Goal: Information Seeking & Learning: Learn about a topic

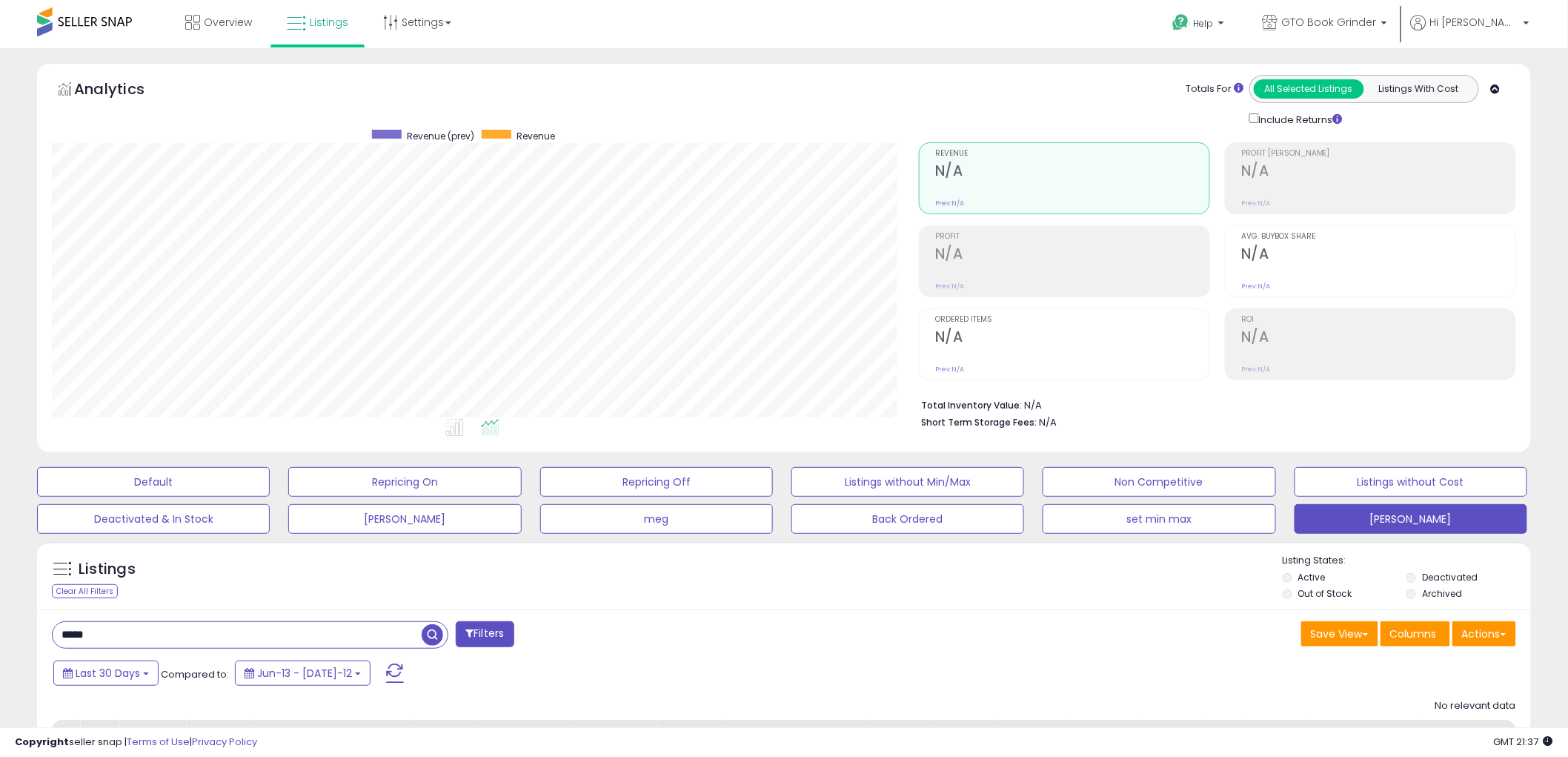
scroll to position [304, 867]
drag, startPoint x: 75, startPoint y: 641, endPoint x: 129, endPoint y: 640, distance: 54.0
click at [129, 640] on input "*****" at bounding box center [237, 635] width 369 height 26
click at [432, 632] on span "button" at bounding box center [432, 635] width 22 height 22
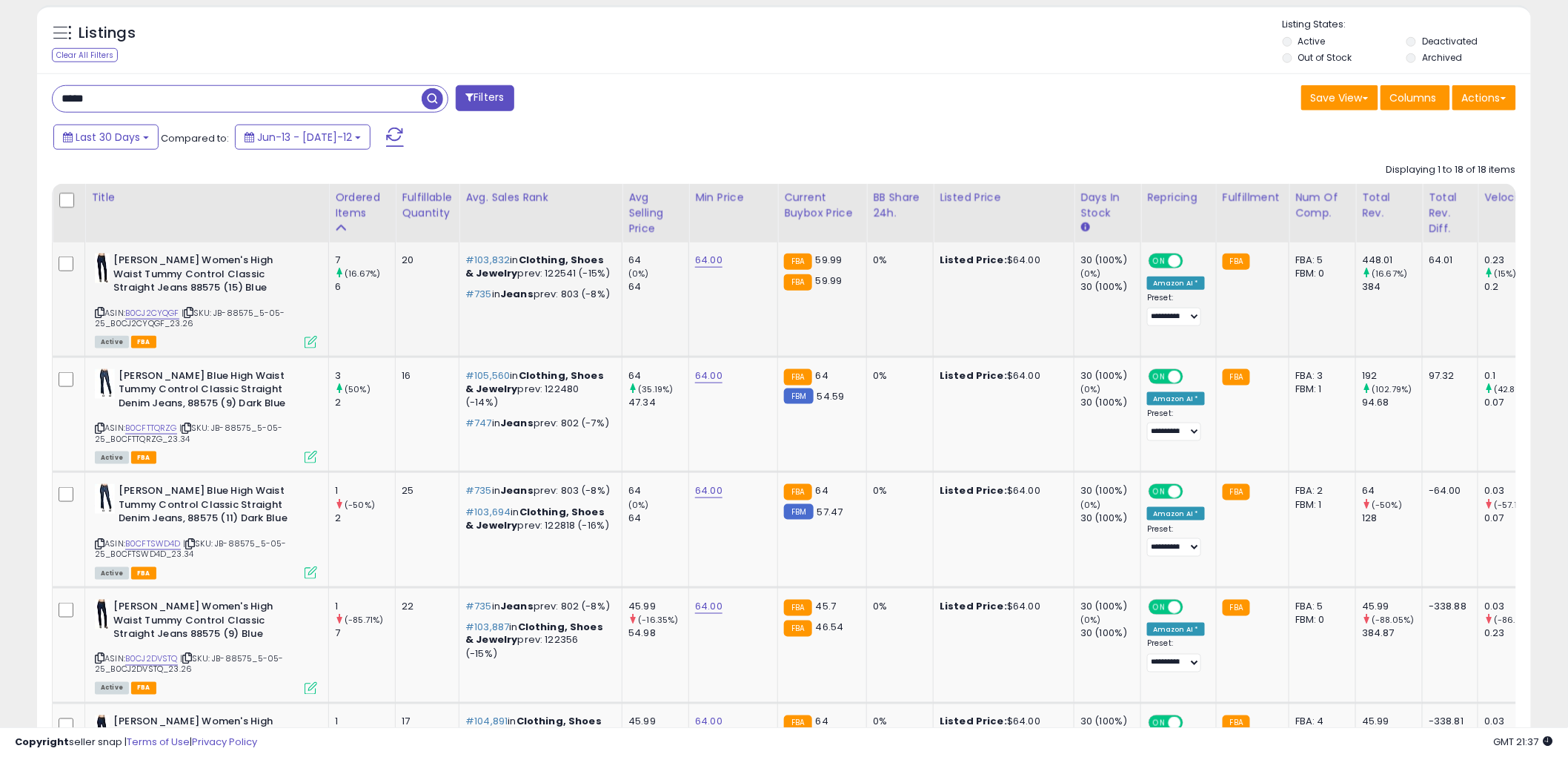
scroll to position [576, 0]
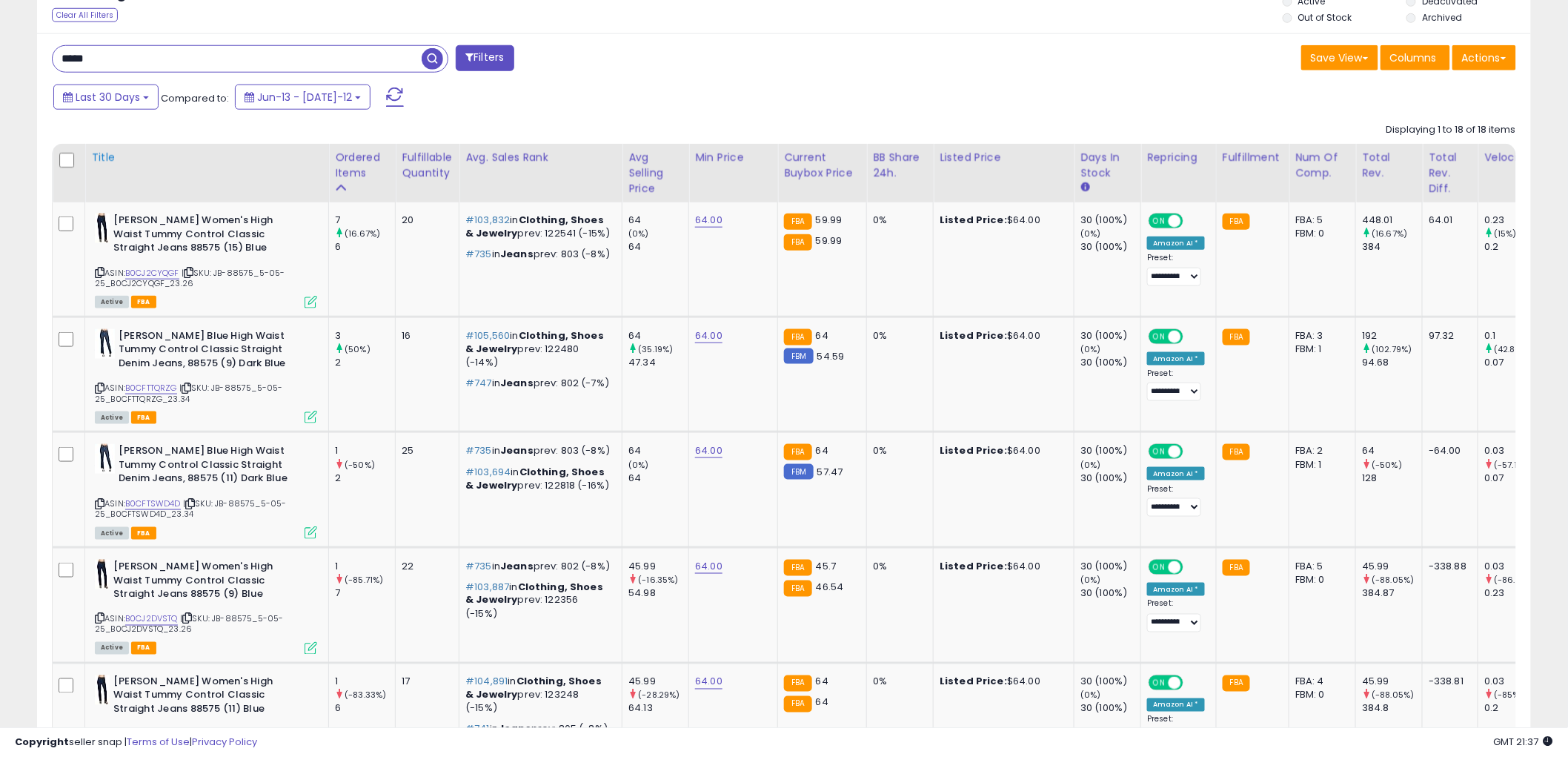
click at [108, 155] on div "Title" at bounding box center [207, 158] width 231 height 16
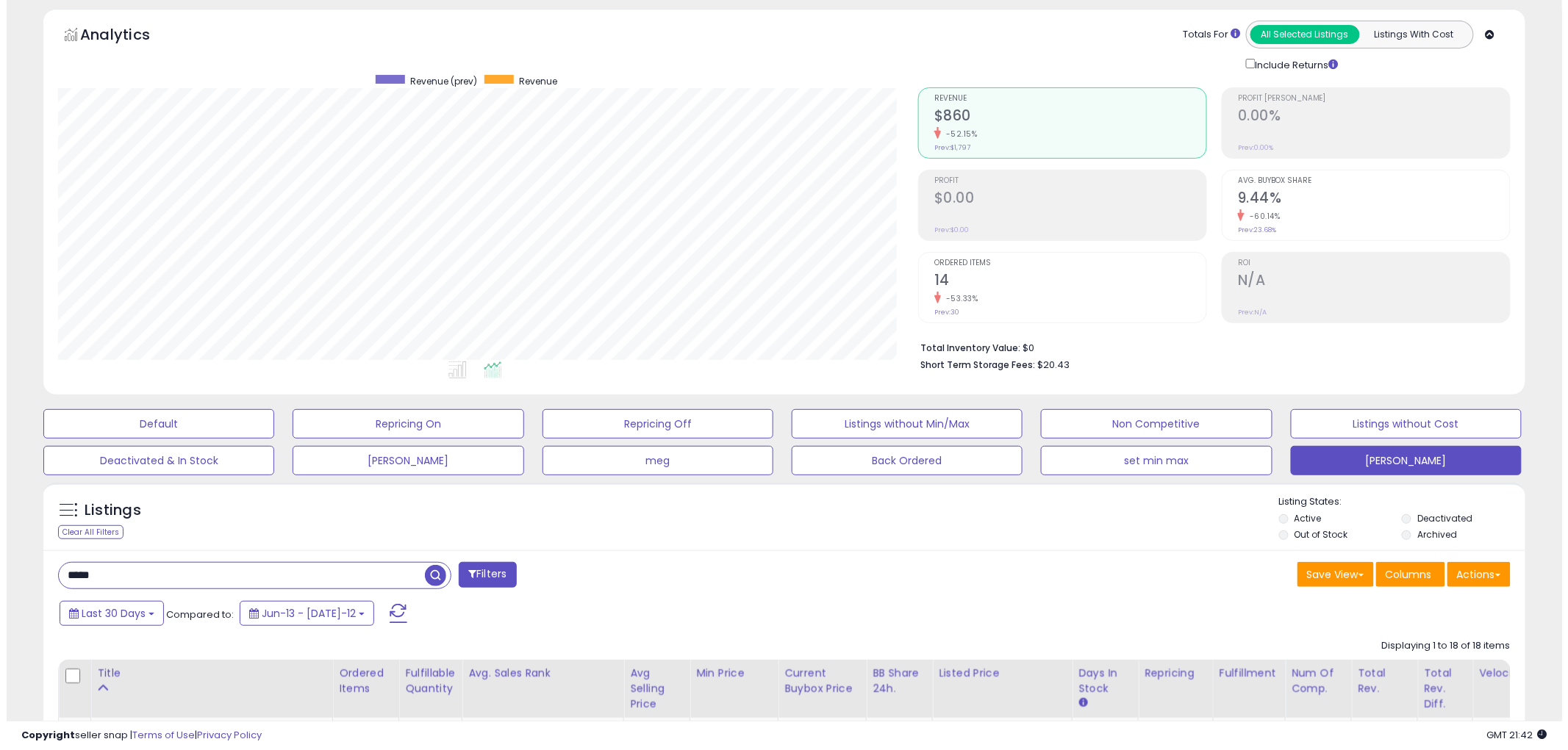
scroll to position [0, 0]
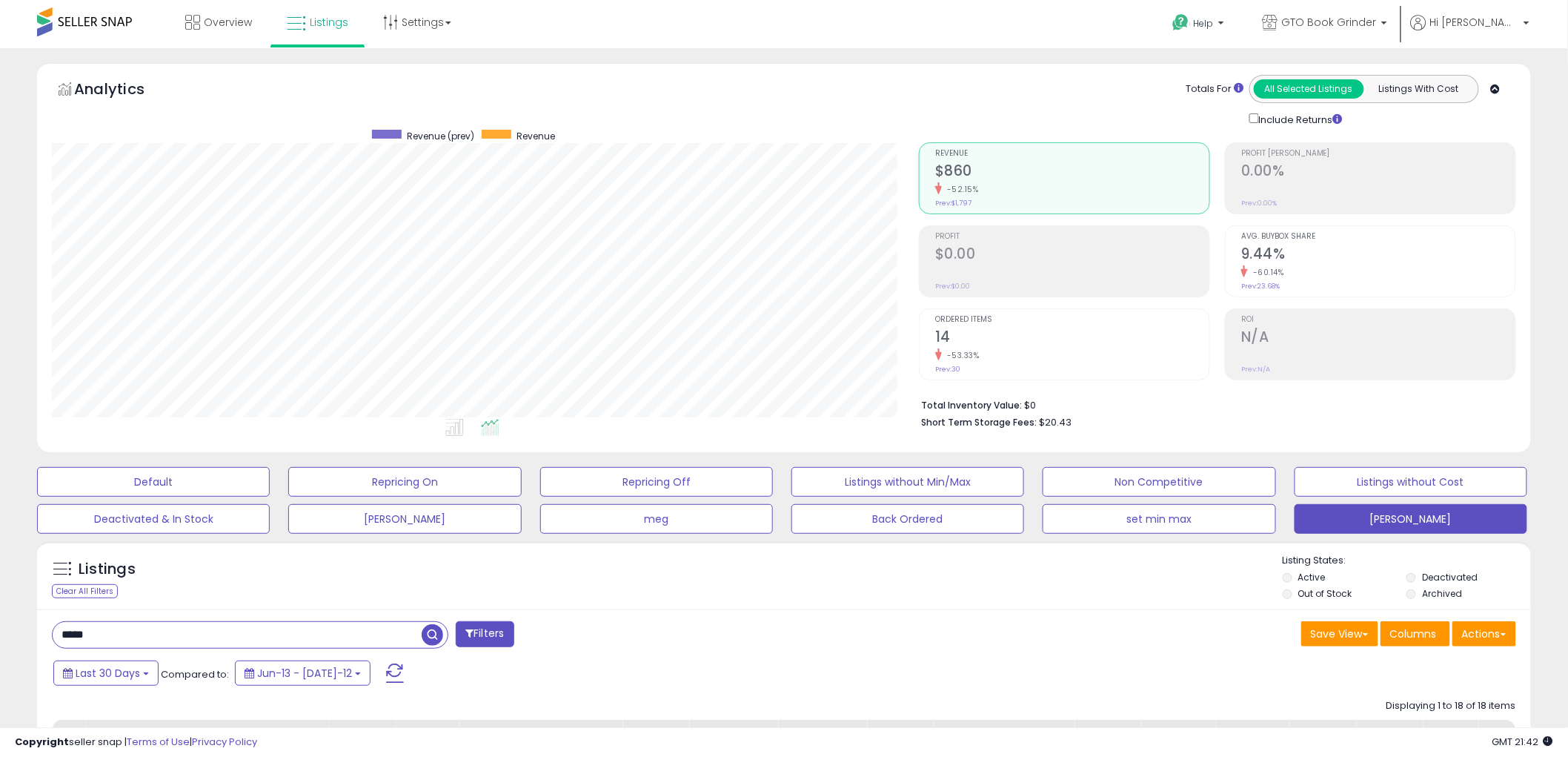
drag, startPoint x: 108, startPoint y: 635, endPoint x: 13, endPoint y: 636, distance: 95.0
click at [428, 634] on span "button" at bounding box center [432, 635] width 22 height 22
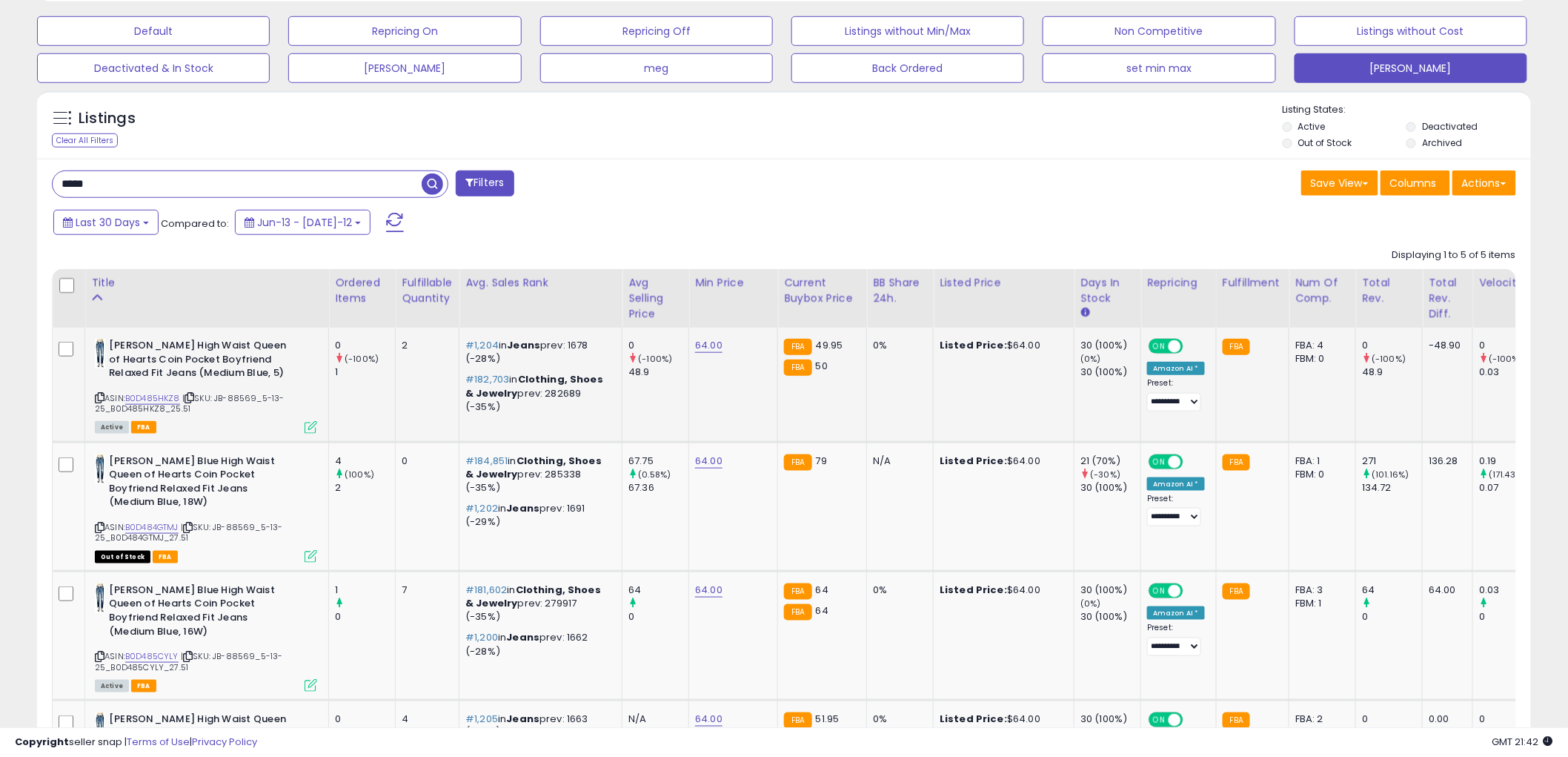
scroll to position [494, 0]
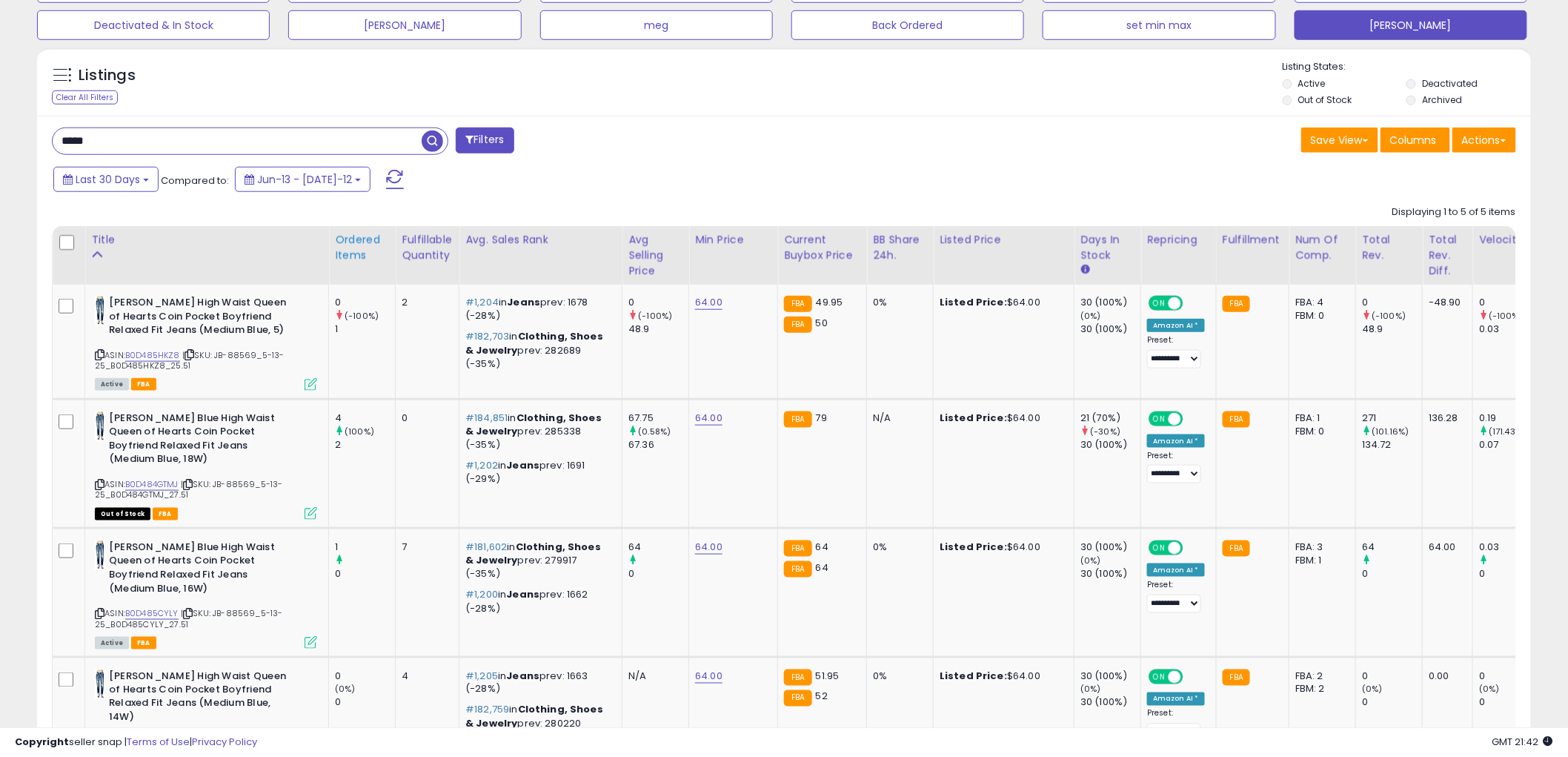
click at [353, 250] on div "Ordered Items" at bounding box center [362, 247] width 54 height 31
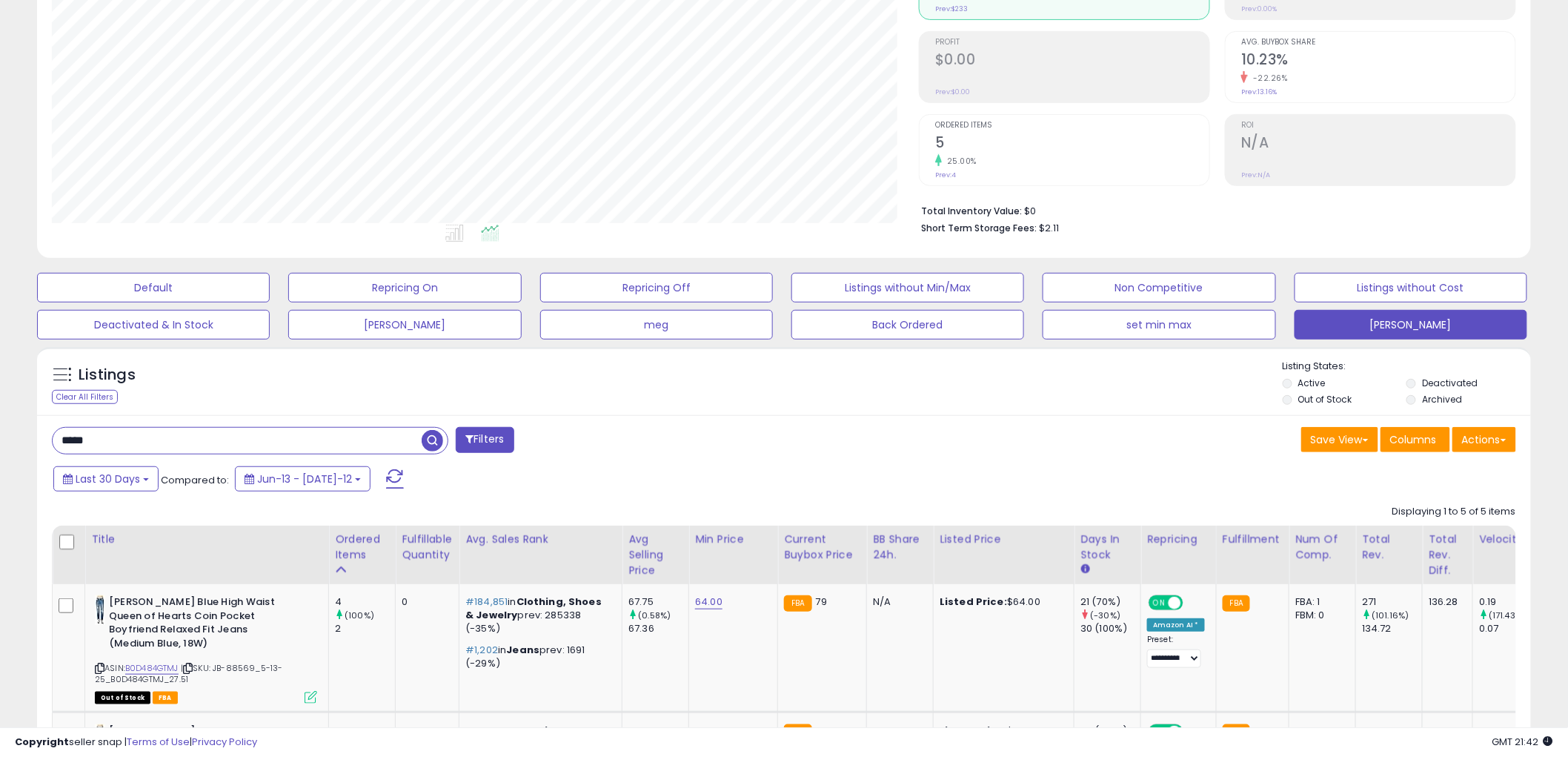
scroll to position [165, 0]
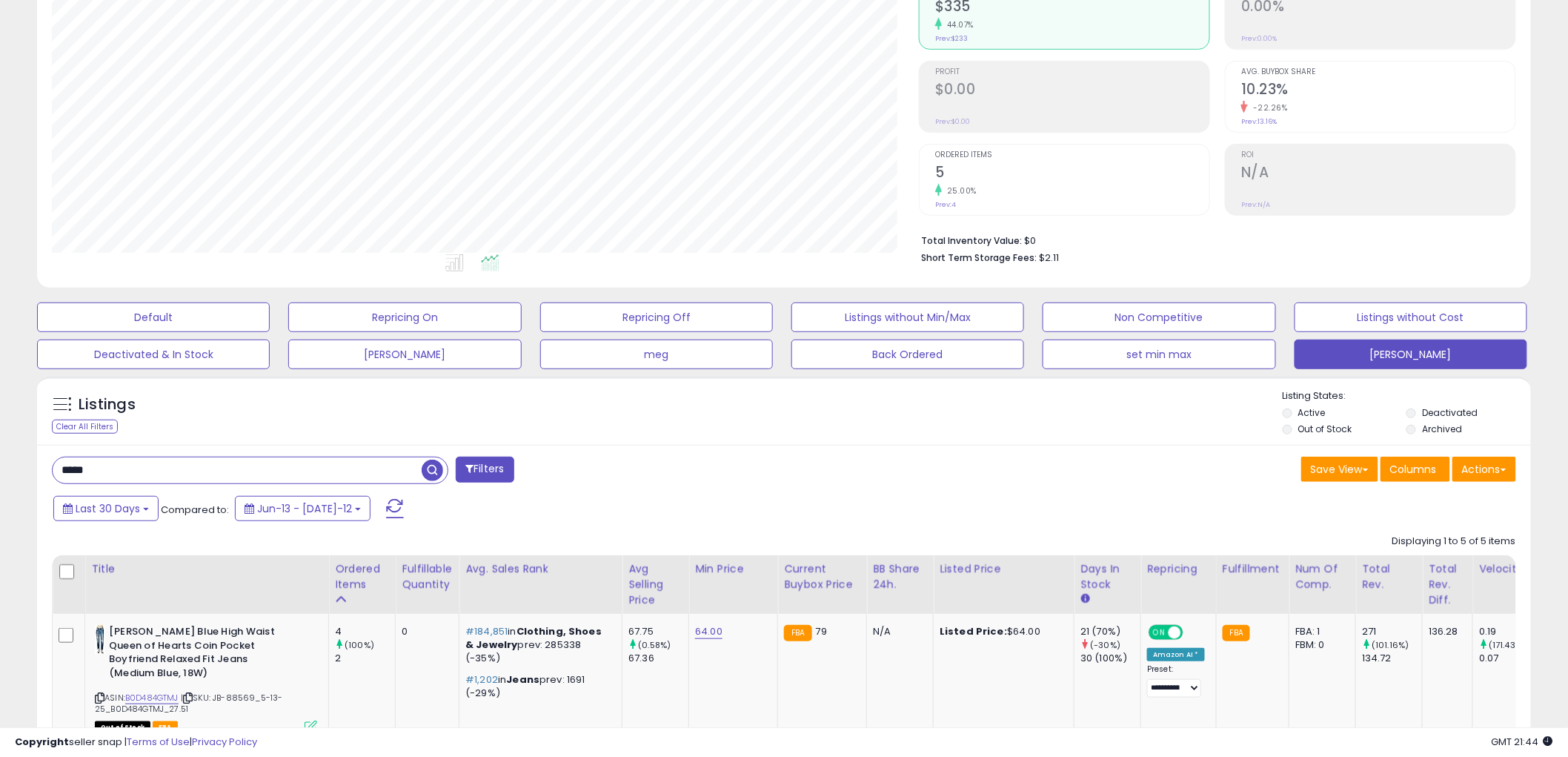
drag, startPoint x: 111, startPoint y: 477, endPoint x: -6, endPoint y: 465, distance: 117.6
click at [0, 465] on html "Unable to login Retrieving listings data.. has not yet accepted the Terms of Us…" at bounding box center [784, 214] width 1568 height 757
click at [431, 471] on span "button" at bounding box center [432, 470] width 22 height 22
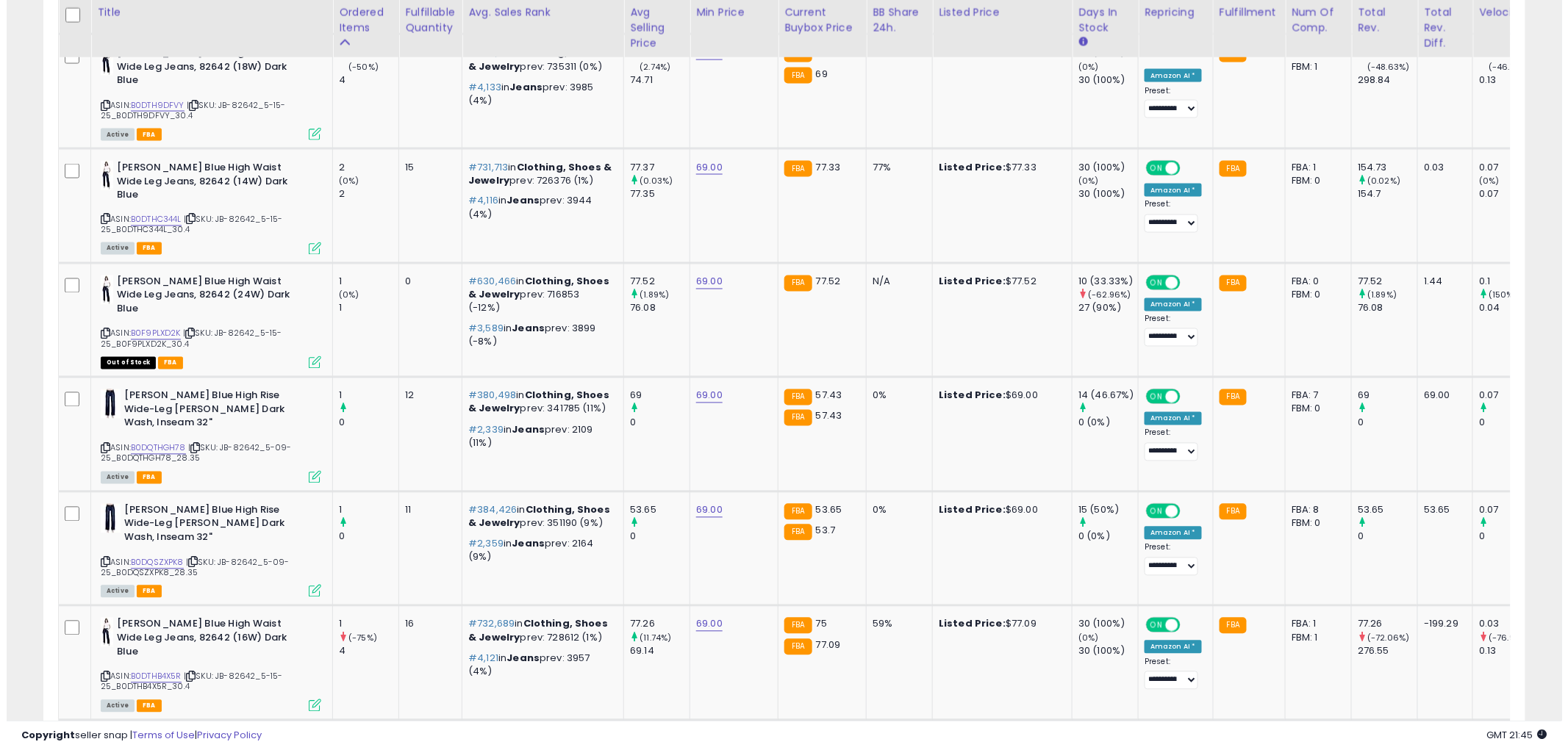
scroll to position [0, 0]
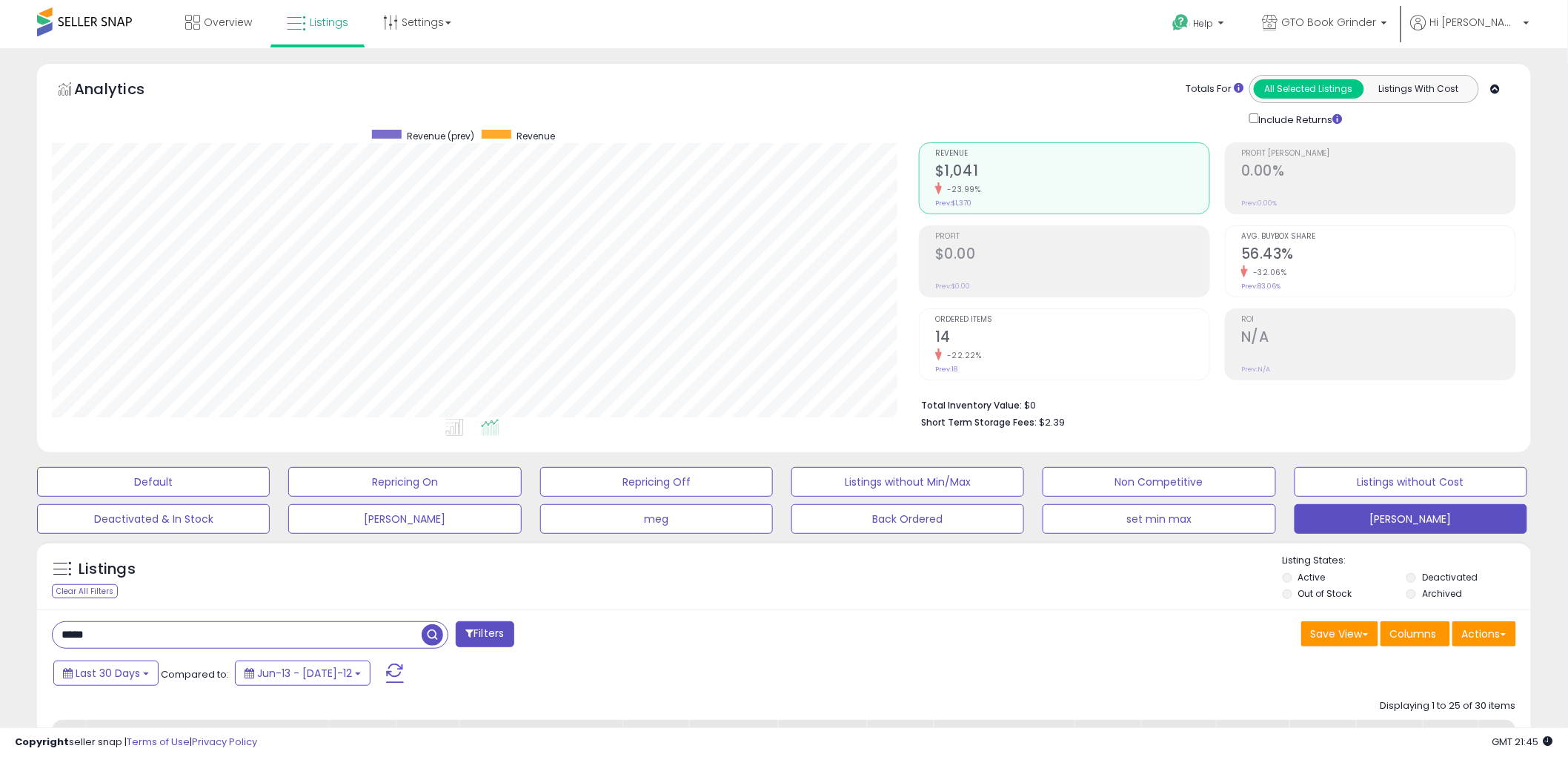
drag, startPoint x: 82, startPoint y: 637, endPoint x: 161, endPoint y: 647, distance: 79.6
click at [161, 647] on input "*****" at bounding box center [237, 635] width 369 height 26
click at [434, 633] on span "button" at bounding box center [432, 635] width 22 height 22
drag, startPoint x: 78, startPoint y: 635, endPoint x: 184, endPoint y: 642, distance: 106.2
click at [184, 642] on input "*****" at bounding box center [237, 635] width 369 height 26
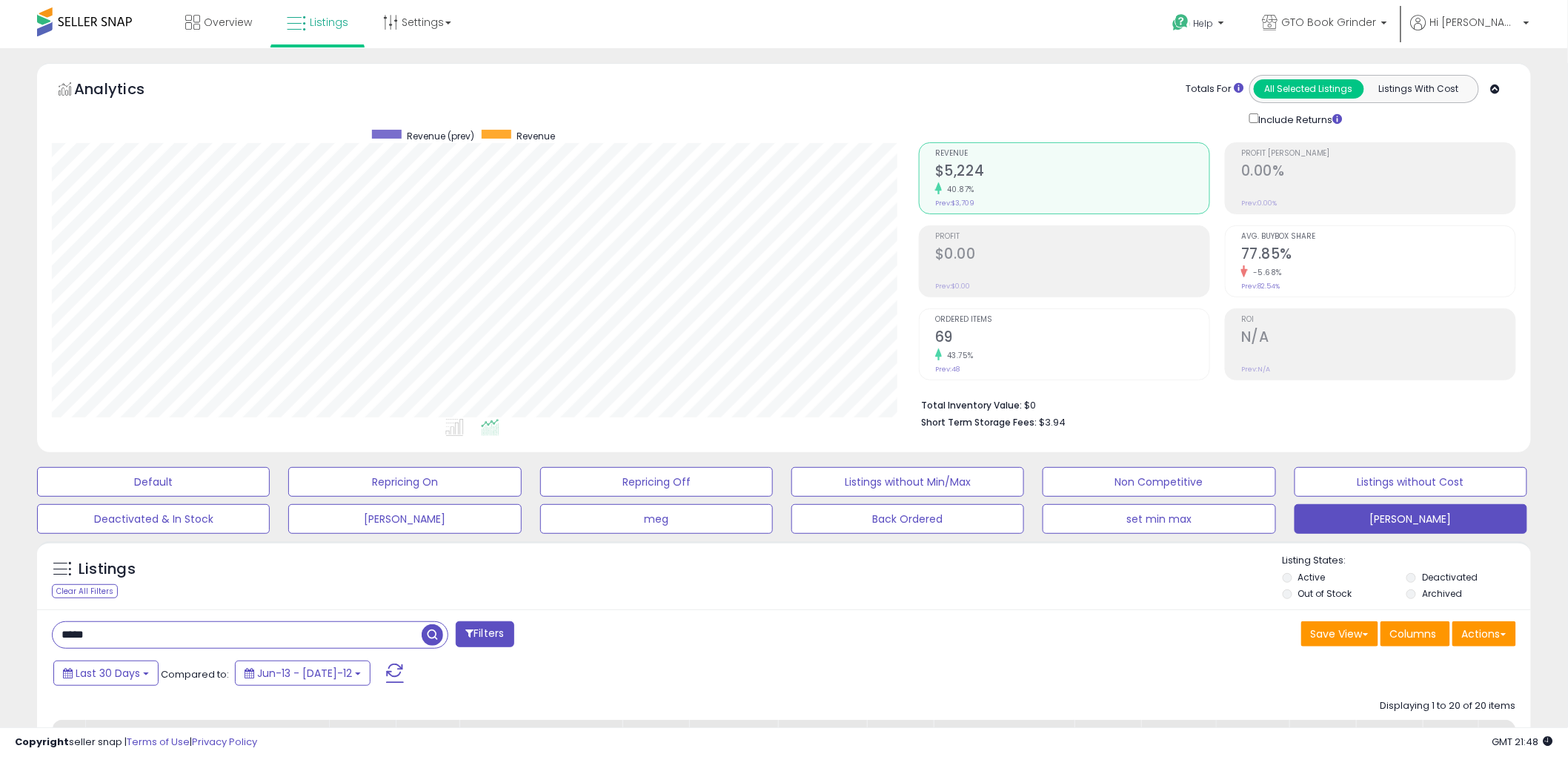
click at [434, 638] on span "button" at bounding box center [432, 635] width 22 height 22
drag, startPoint x: 104, startPoint y: 634, endPoint x: 8, endPoint y: 629, distance: 96.1
click at [8, 629] on div "**********" at bounding box center [784, 460] width 1553 height 793
click at [434, 636] on span "button" at bounding box center [432, 635] width 22 height 22
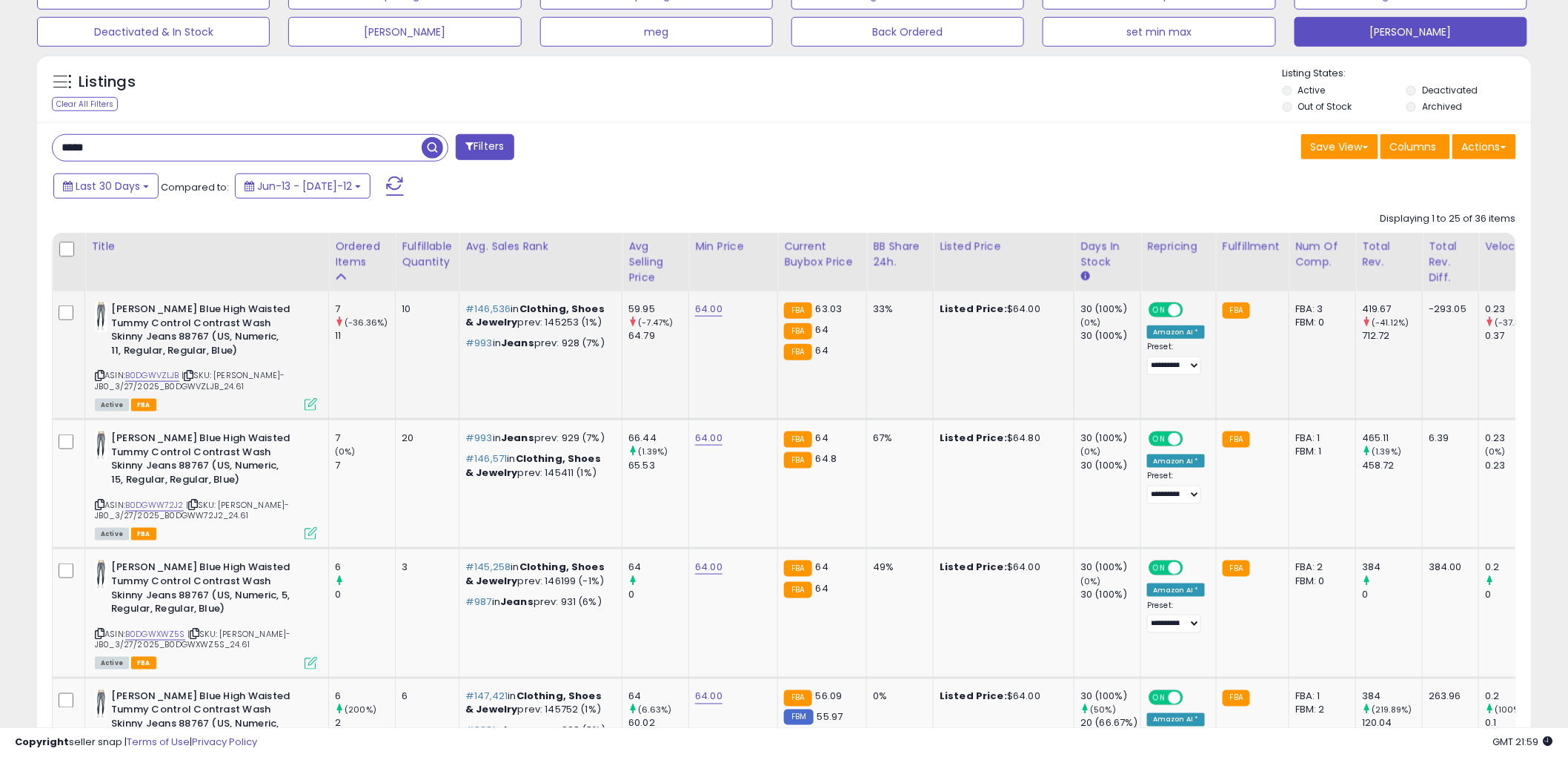
scroll to position [494, 0]
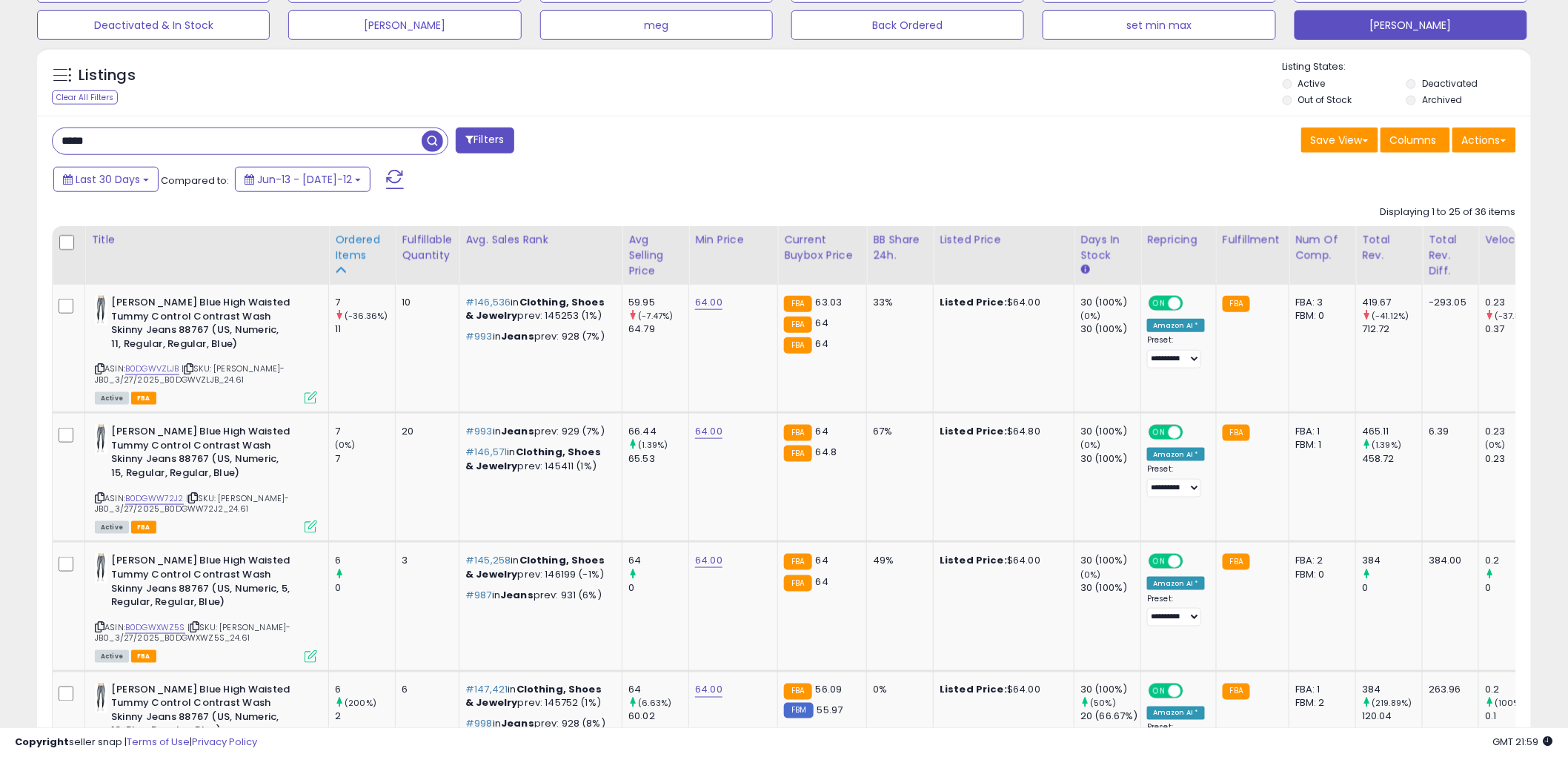
click at [354, 253] on div "Ordered Items" at bounding box center [362, 247] width 54 height 31
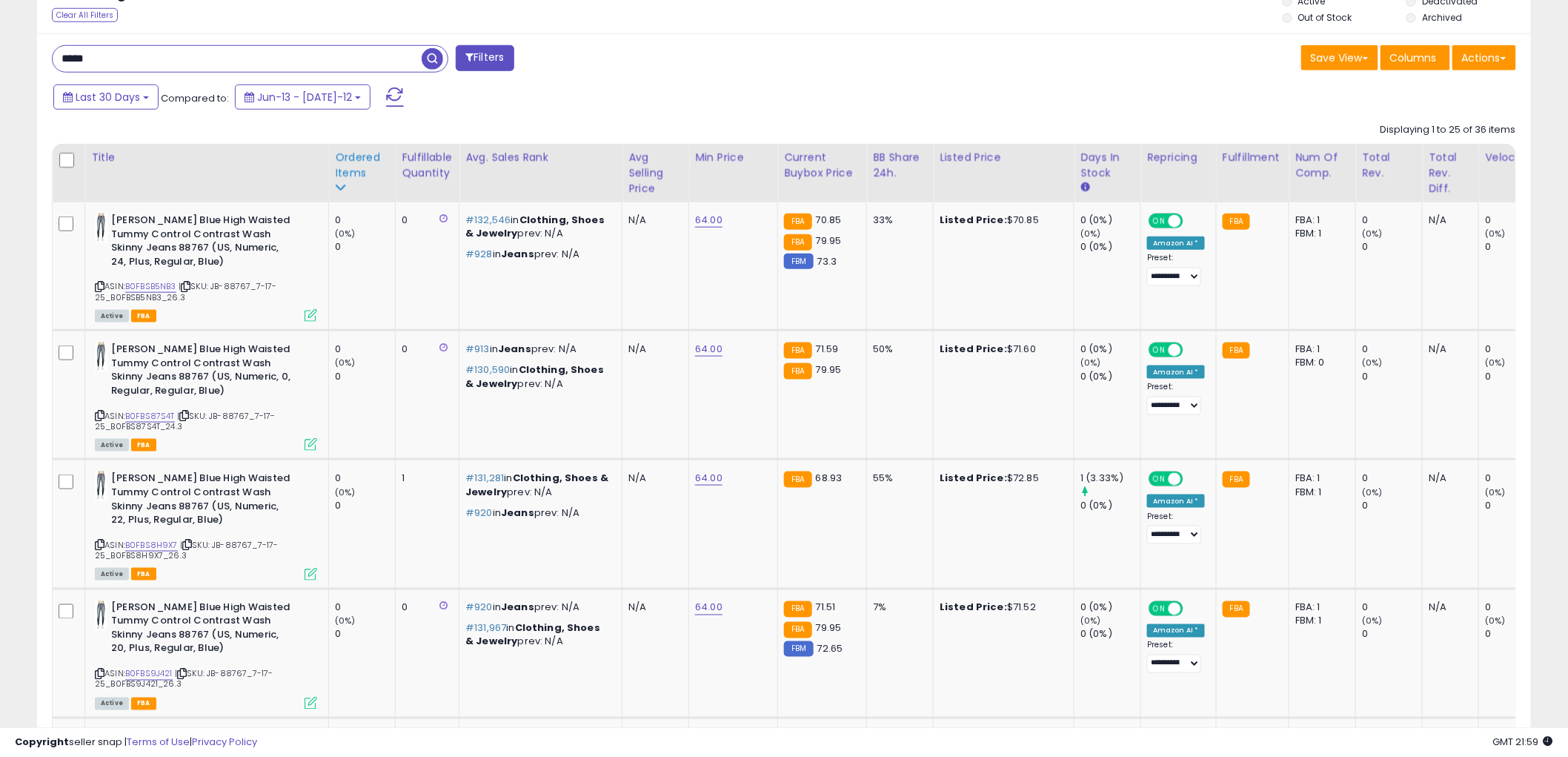
click at [349, 172] on div "Ordered Items" at bounding box center [362, 166] width 54 height 31
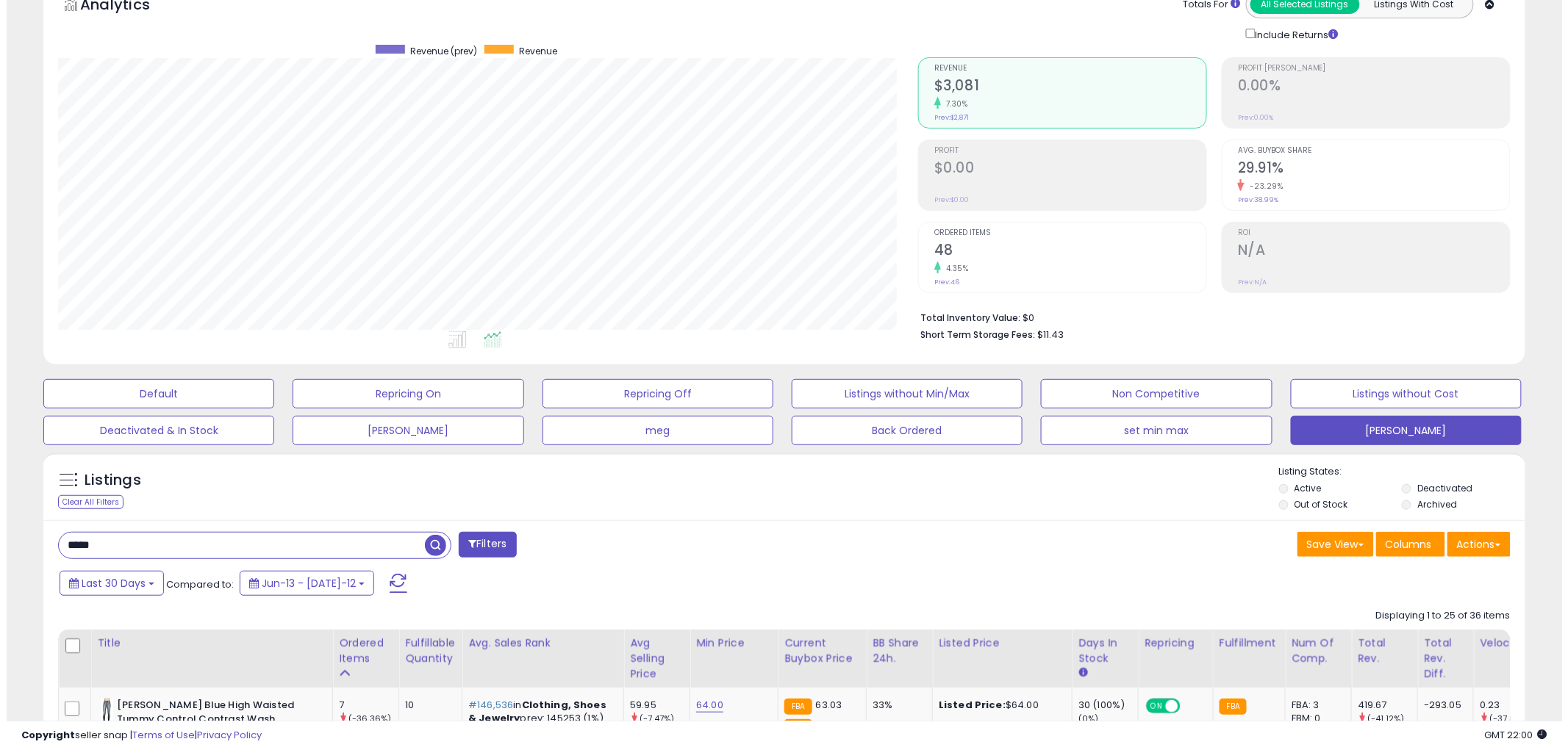
scroll to position [82, 0]
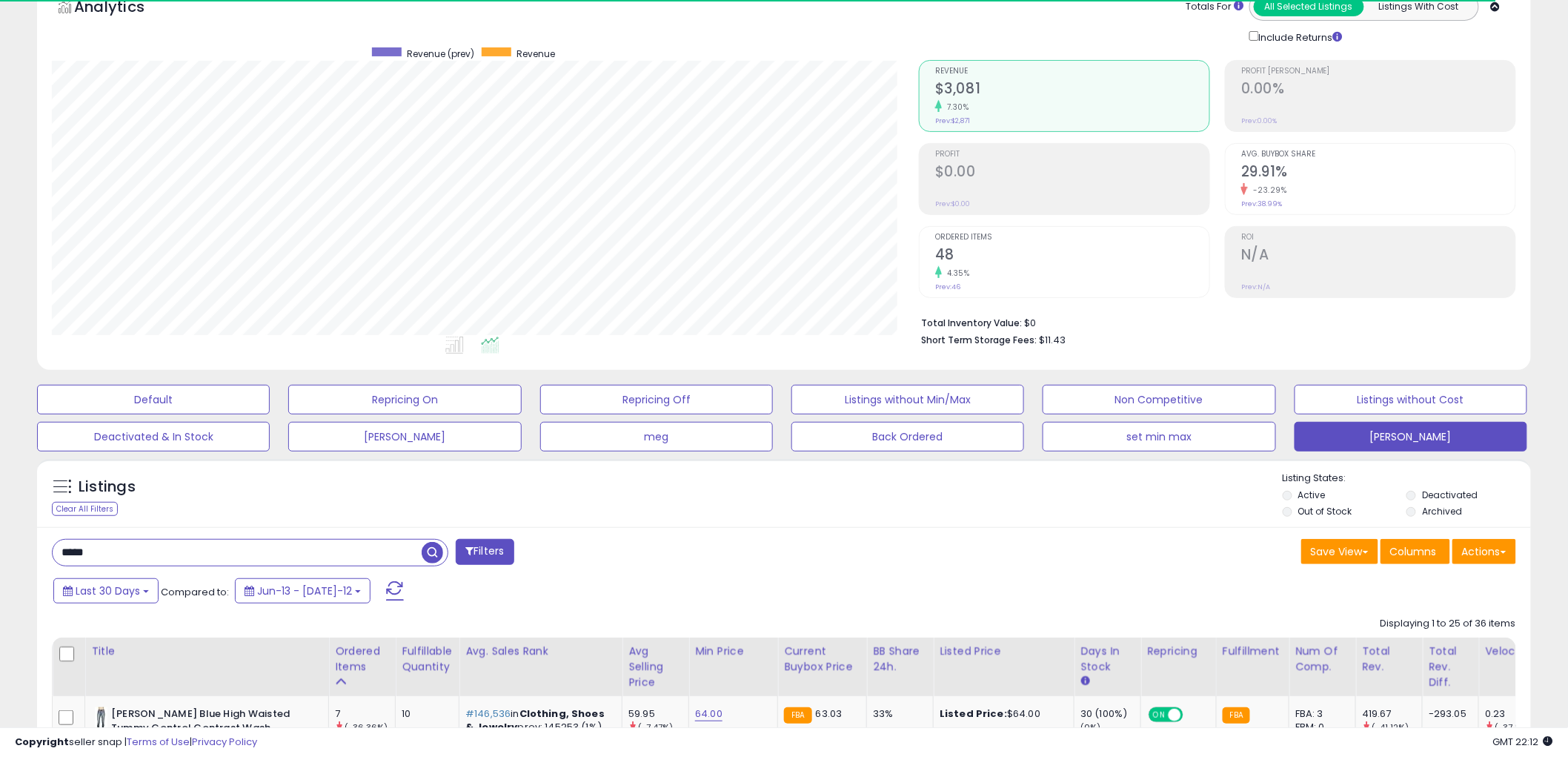
drag, startPoint x: 75, startPoint y: 551, endPoint x: 211, endPoint y: 559, distance: 136.2
click at [211, 559] on input "*****" at bounding box center [237, 553] width 369 height 26
click at [434, 546] on span "button" at bounding box center [432, 552] width 22 height 22
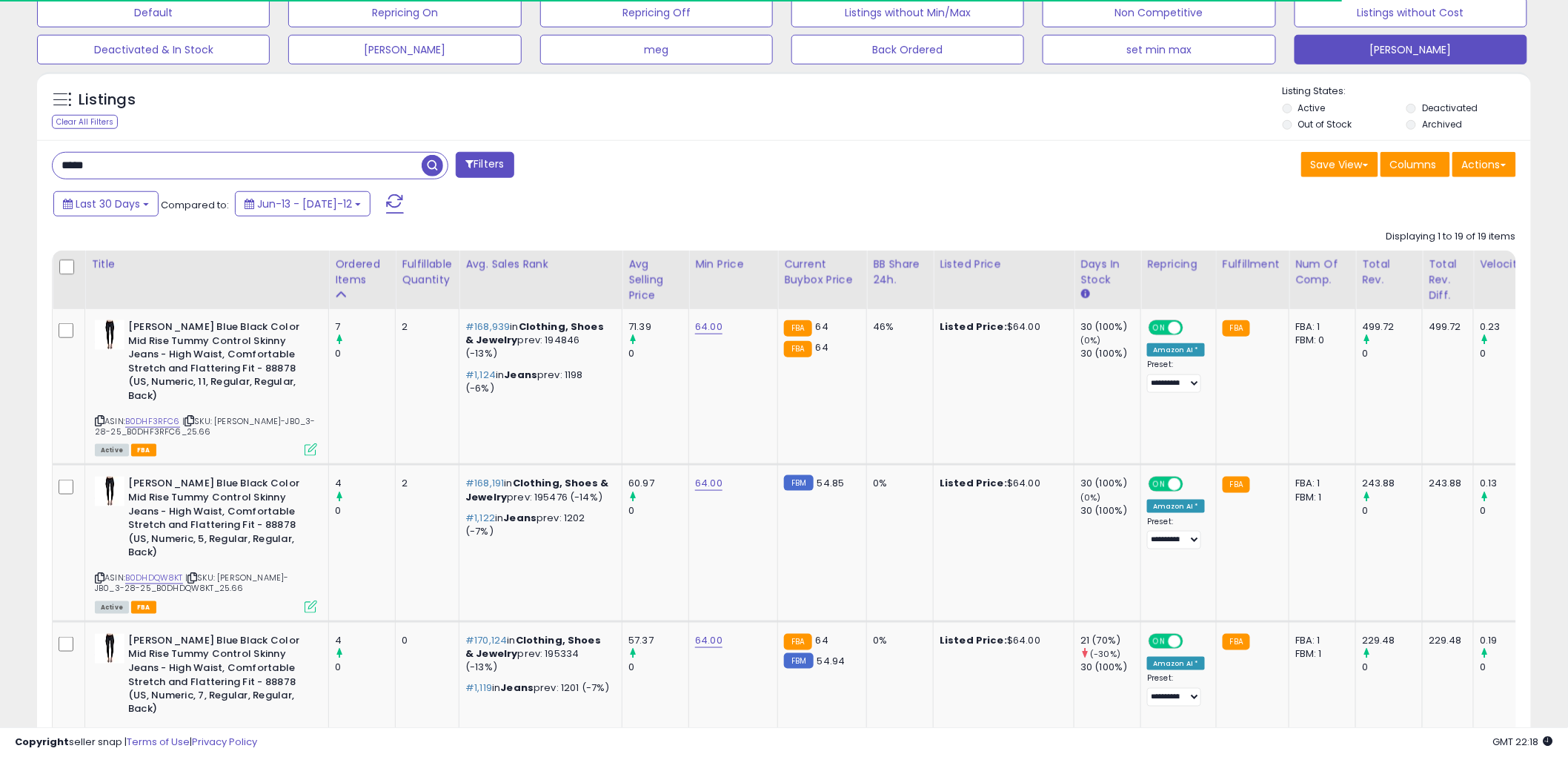
scroll to position [576, 0]
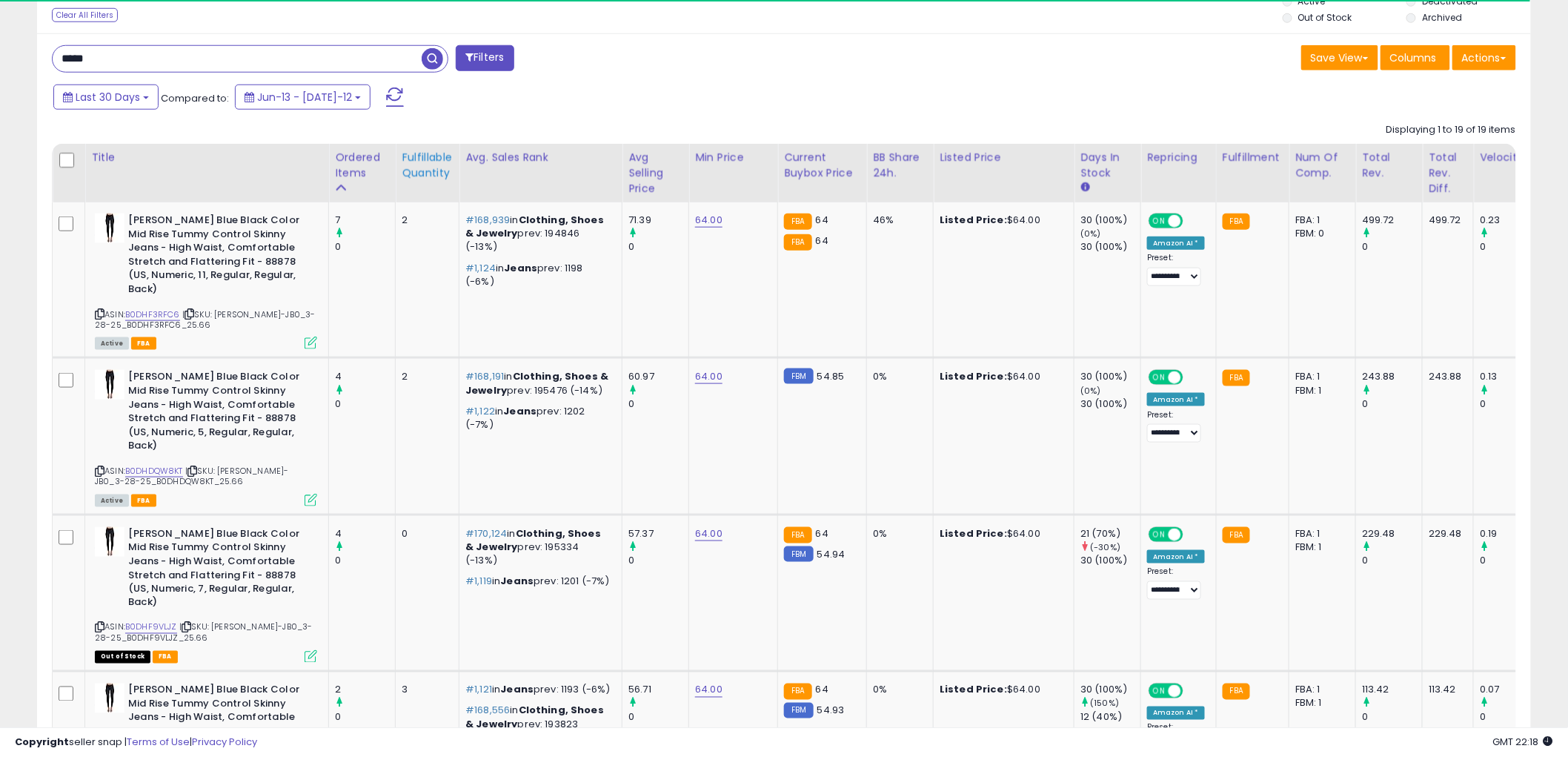
click at [437, 168] on div "Fulfillable Quantity" at bounding box center [427, 166] width 51 height 31
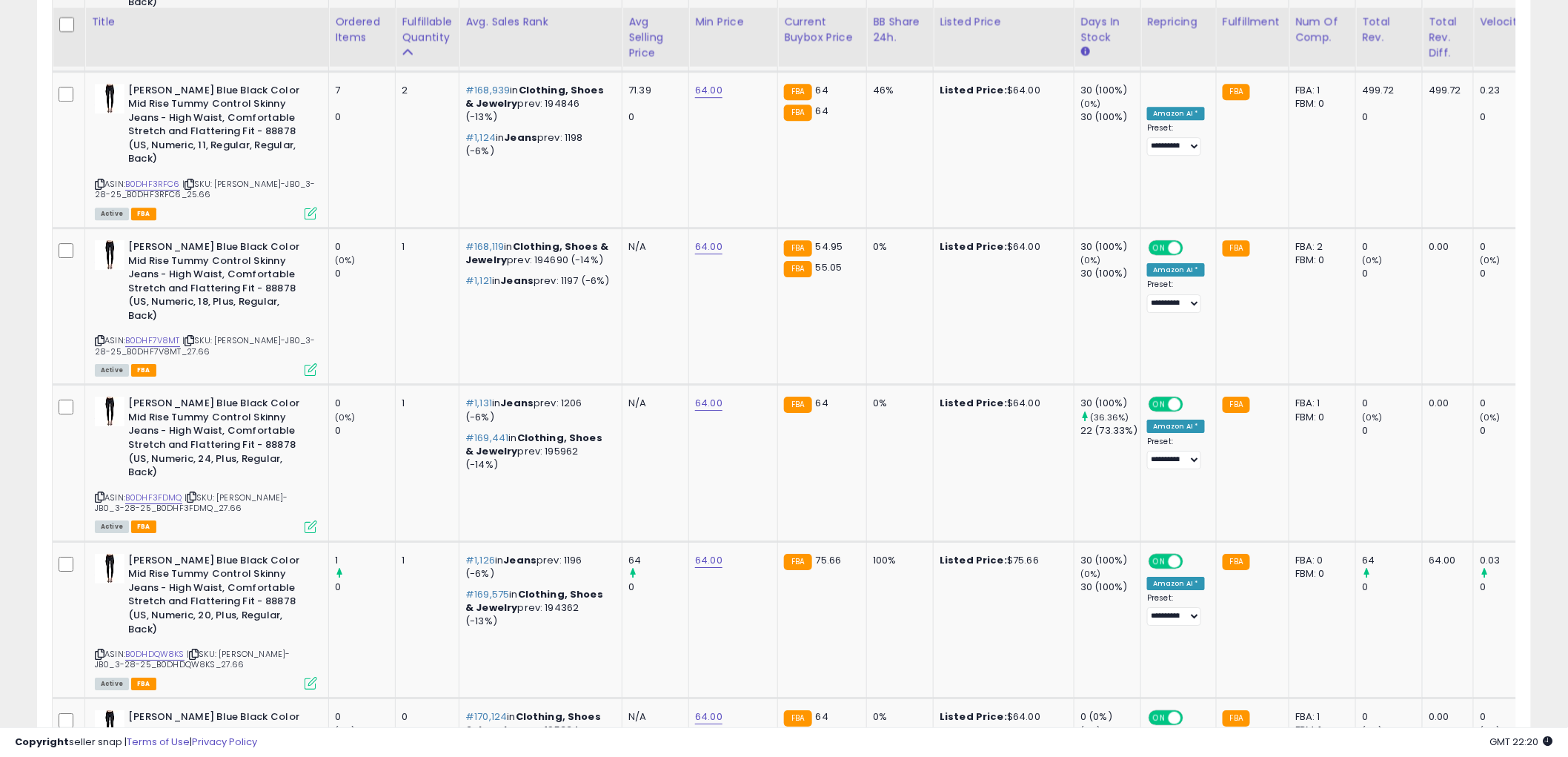
scroll to position [1812, 0]
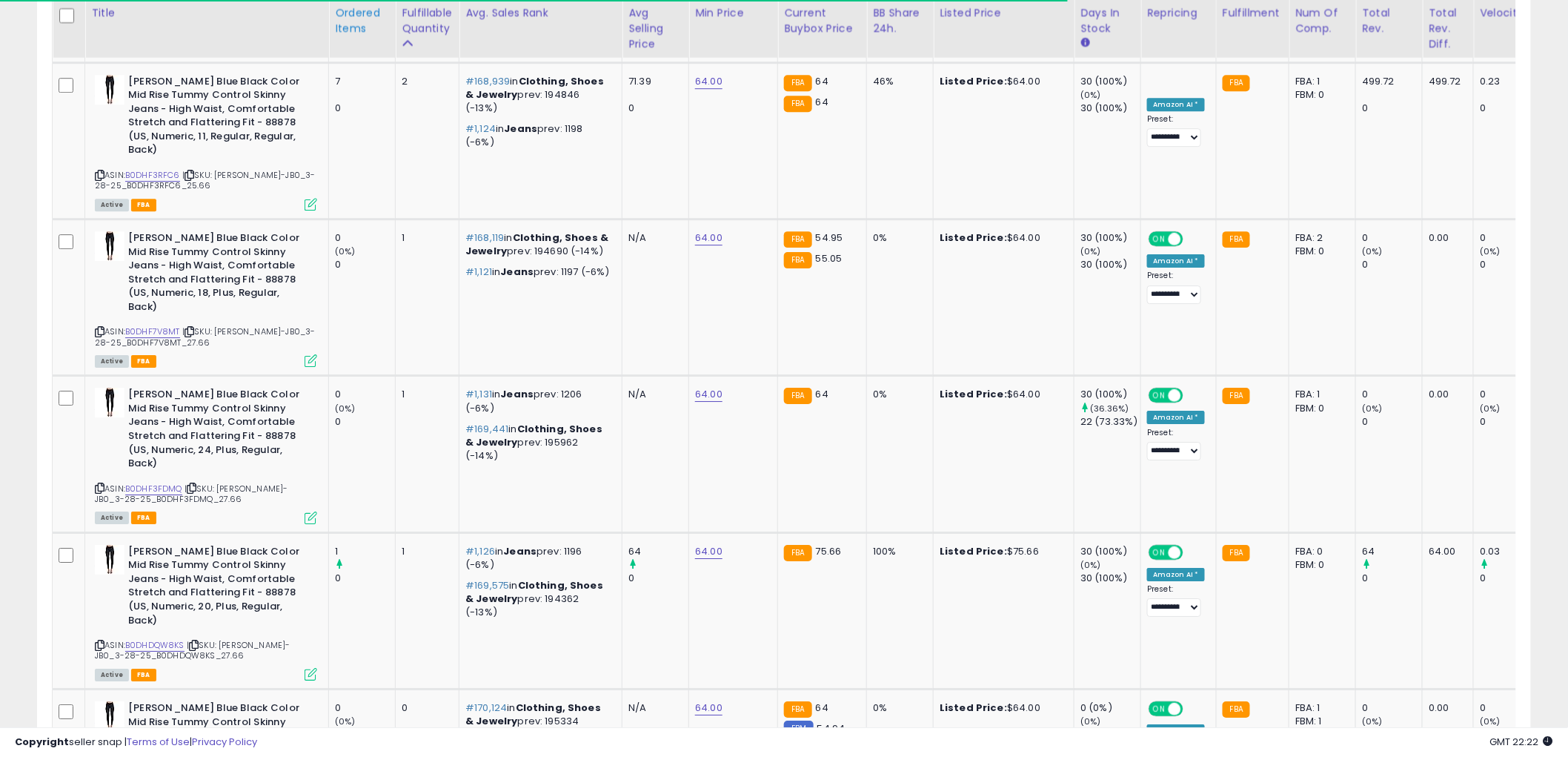
click at [353, 19] on div "Ordered Items" at bounding box center [362, 21] width 54 height 31
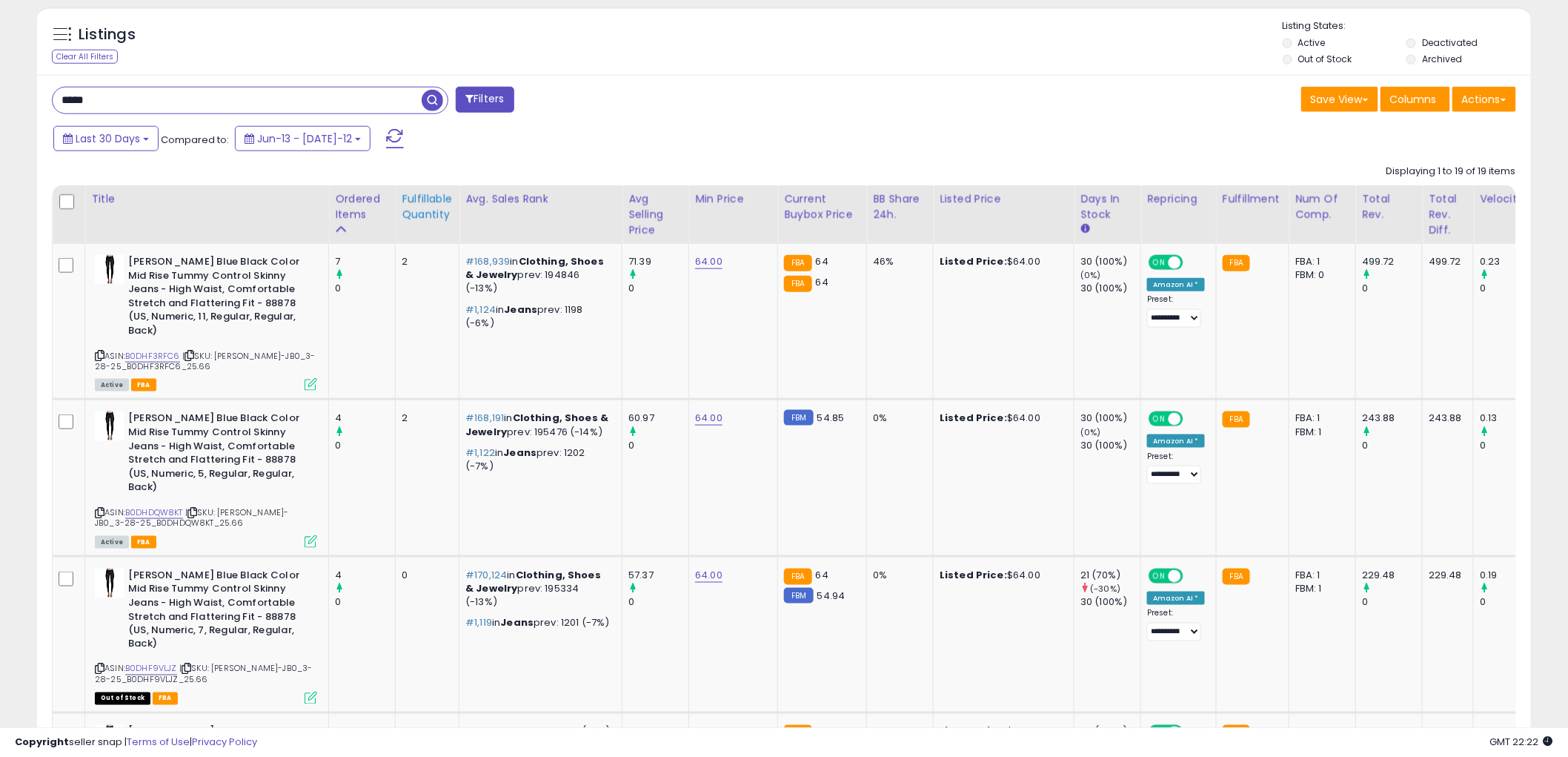
scroll to position [494, 0]
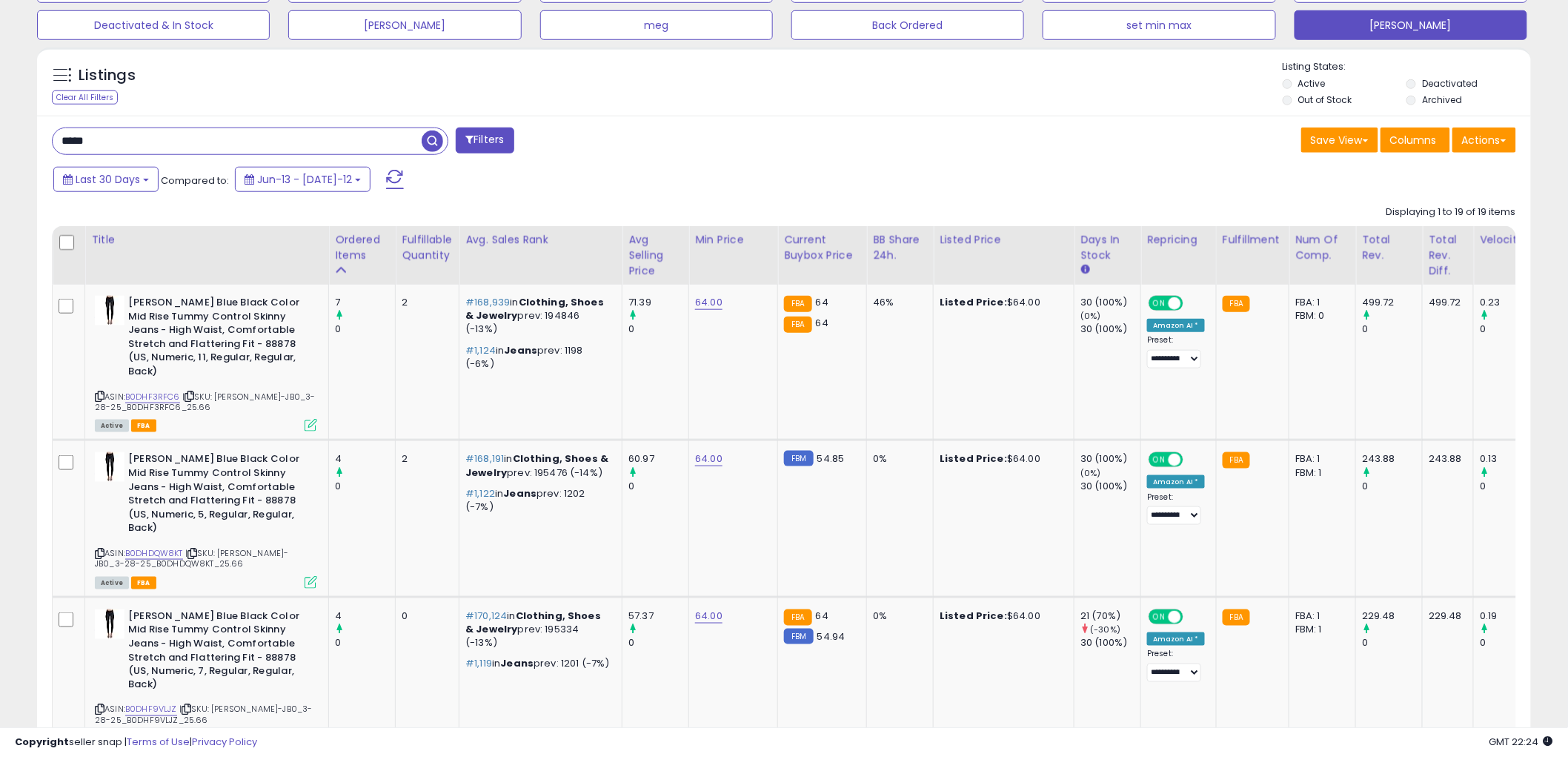
drag, startPoint x: 101, startPoint y: 142, endPoint x: -18, endPoint y: 154, distance: 119.6
click at [434, 143] on span "button" at bounding box center [432, 141] width 22 height 22
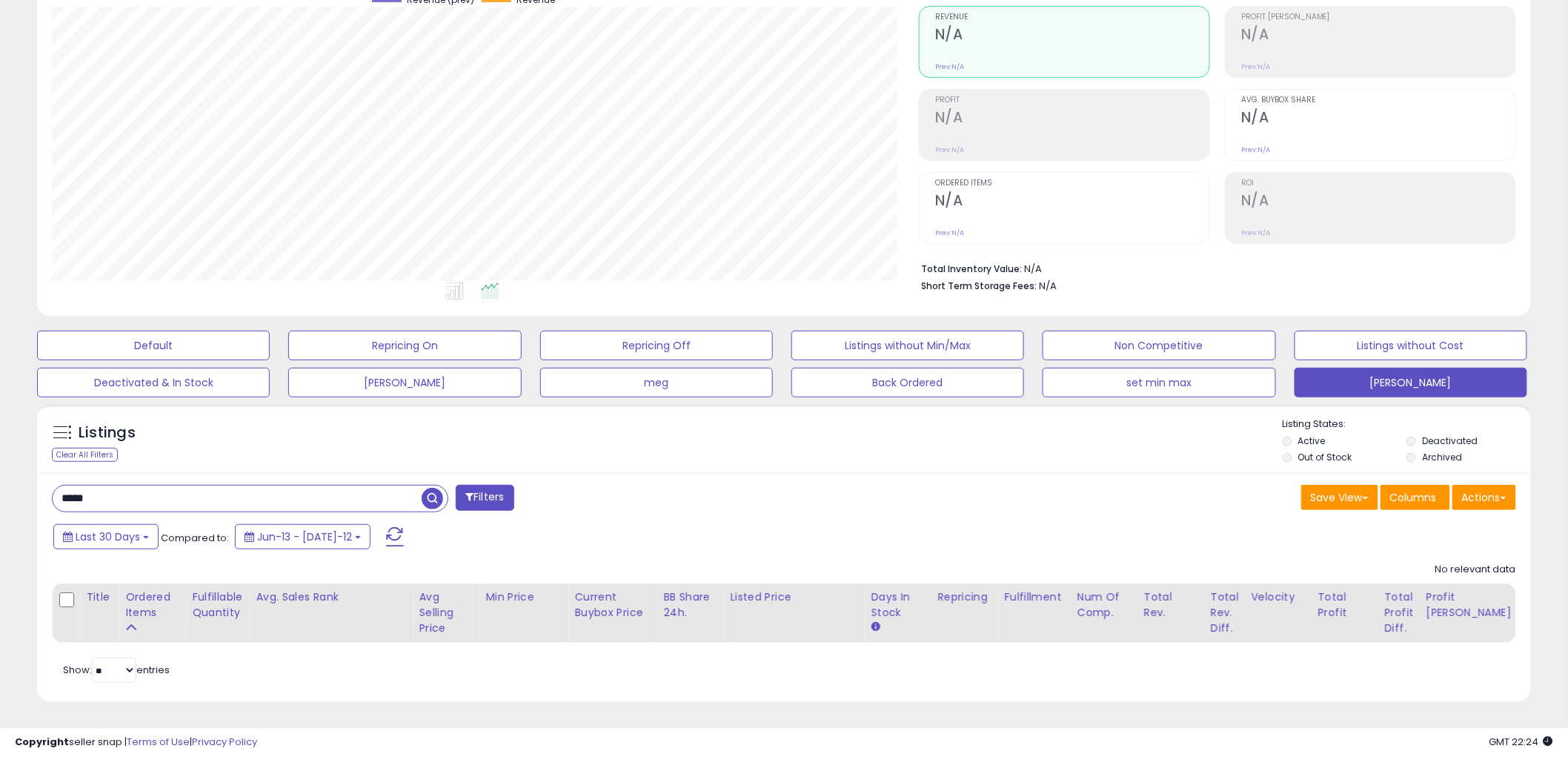
scroll to position [304, 867]
drag, startPoint x: 105, startPoint y: 486, endPoint x: 11, endPoint y: 484, distance: 94.0
click at [11, 484] on div "**********" at bounding box center [784, 323] width 1553 height 793
type input "*****"
click at [423, 488] on span "button" at bounding box center [432, 498] width 22 height 22
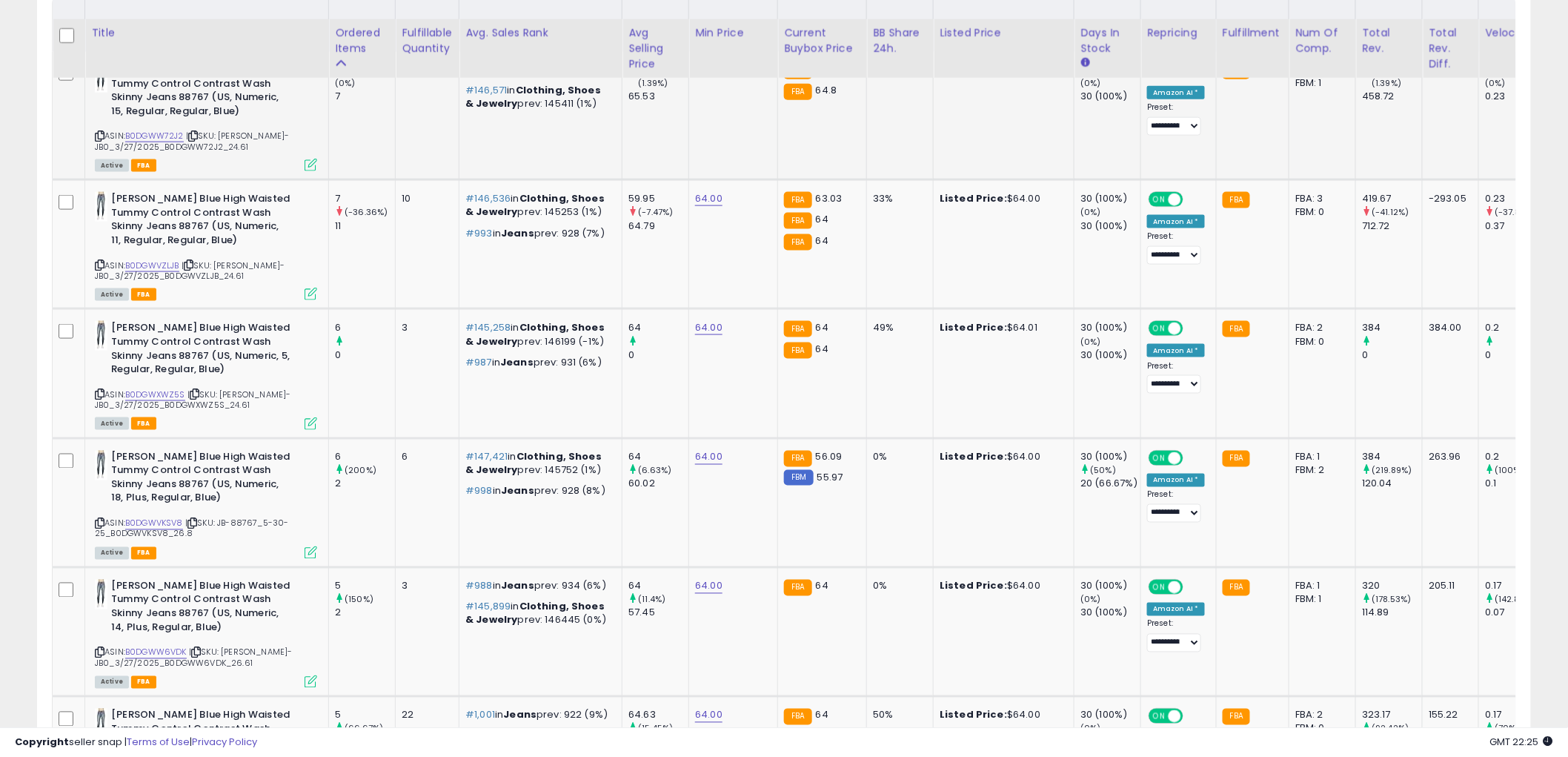
scroll to position [809, 0]
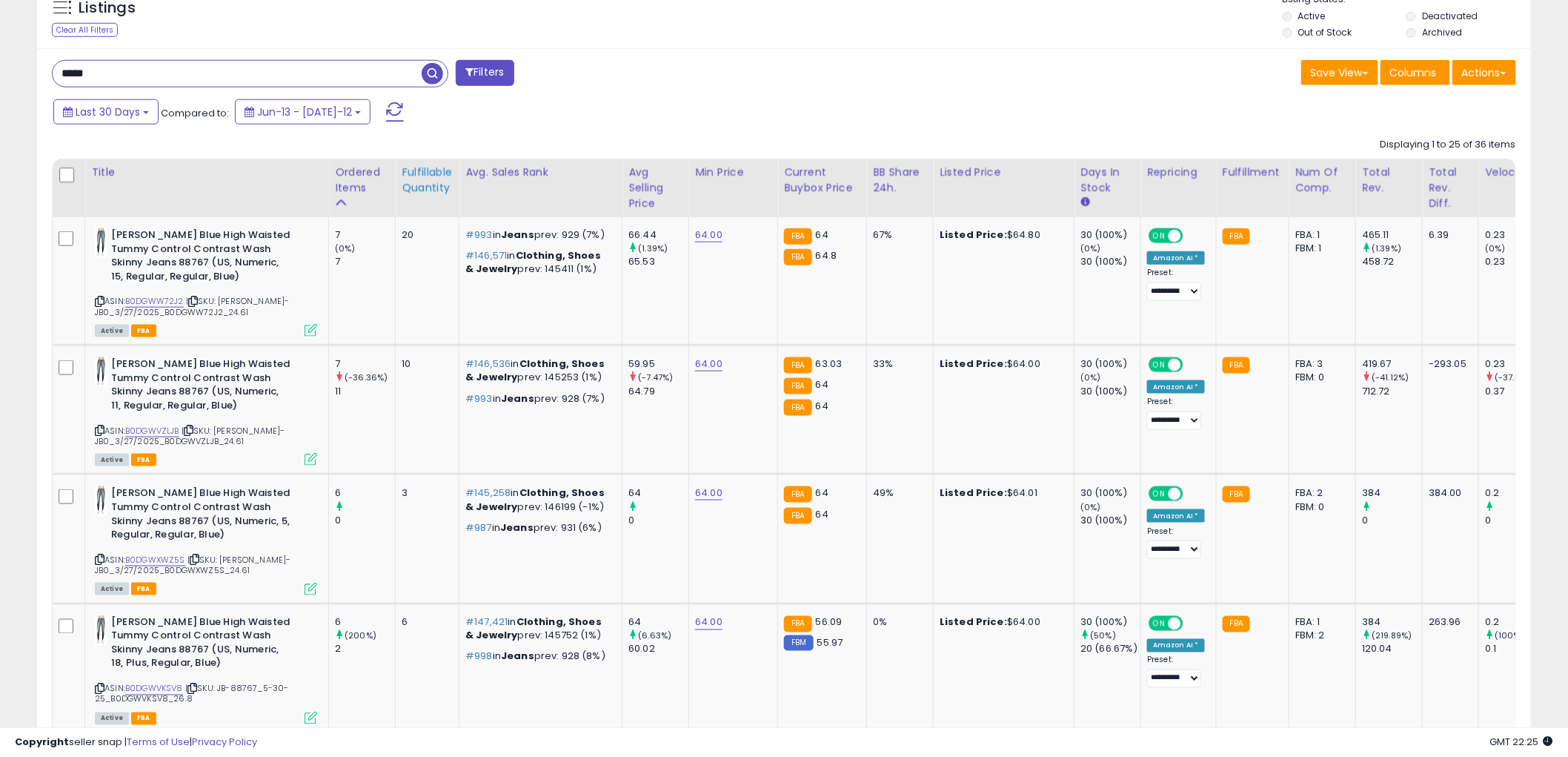
click at [426, 186] on div "Fulfillable Quantity" at bounding box center [427, 181] width 51 height 31
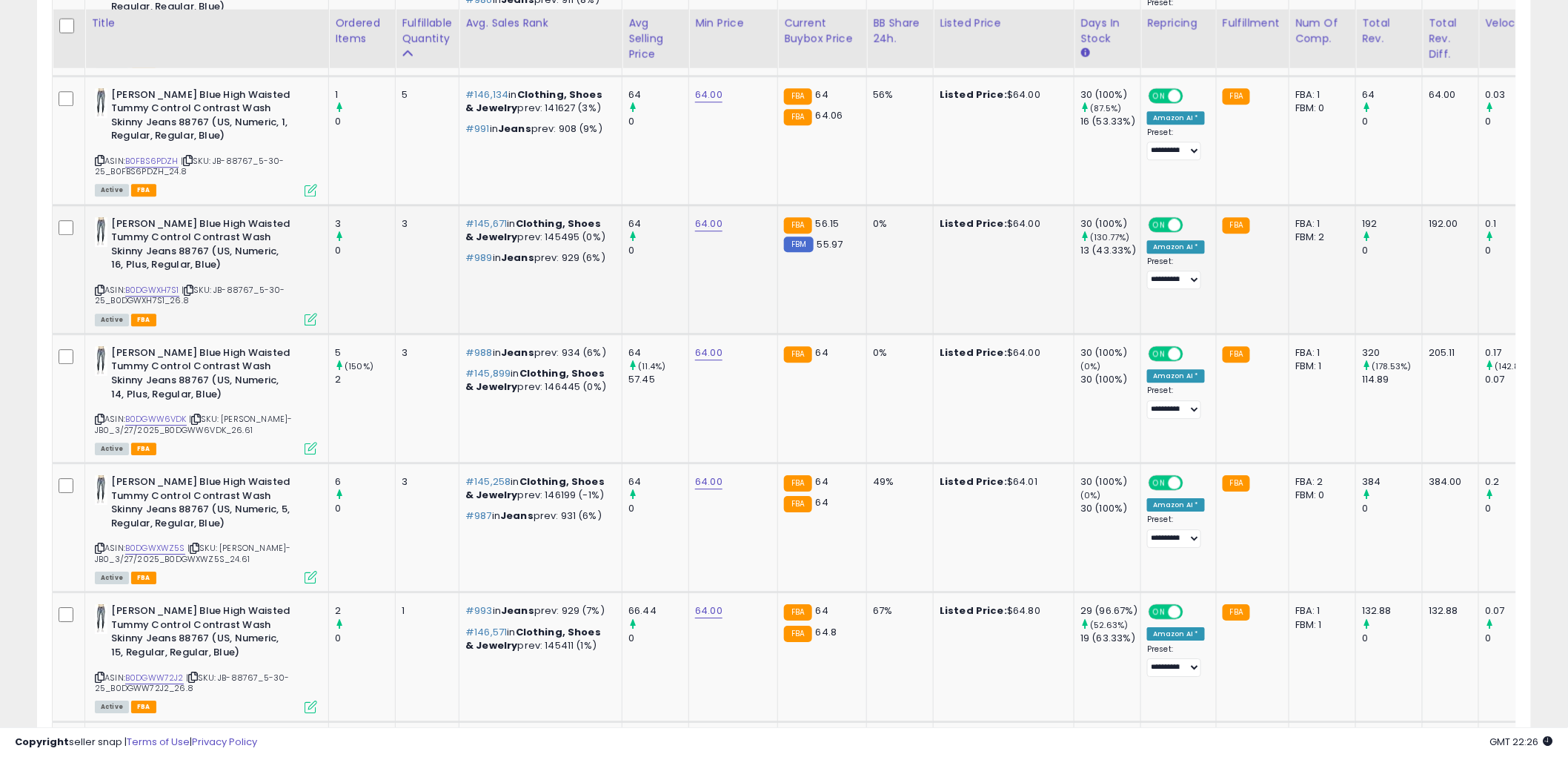
scroll to position [1633, 0]
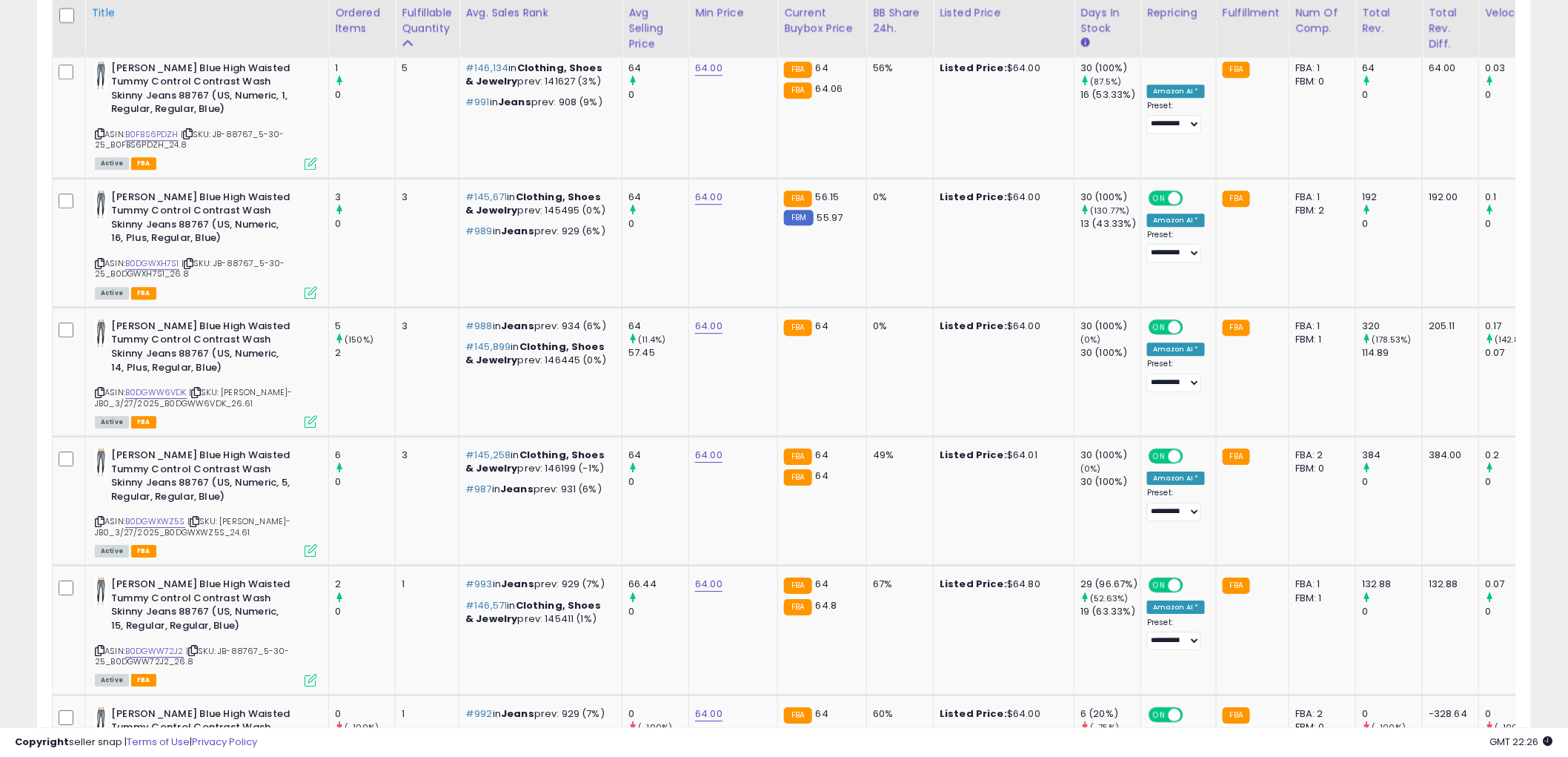
click at [102, 16] on div "Title" at bounding box center [207, 12] width 231 height 16
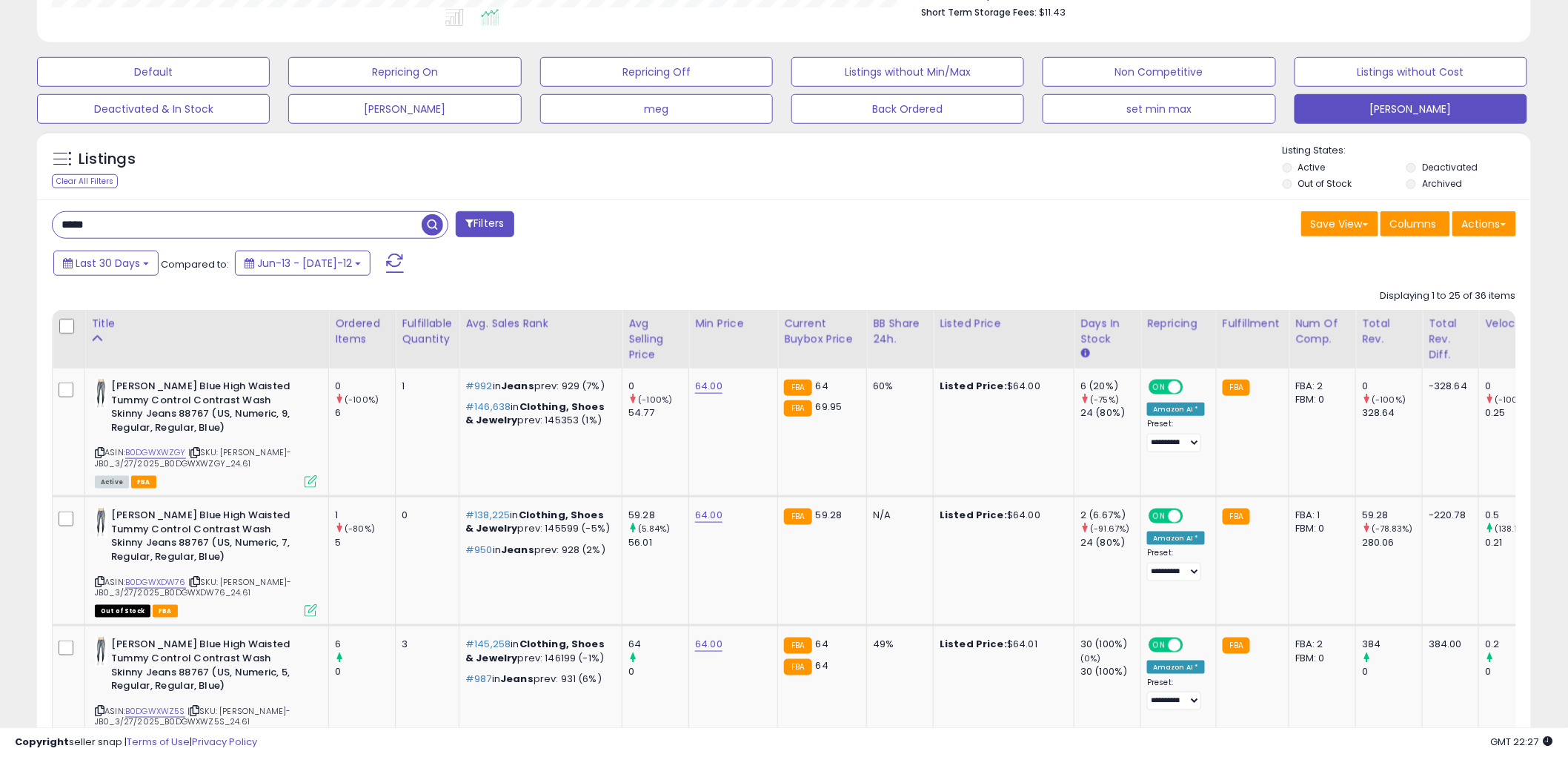
scroll to position [411, 0]
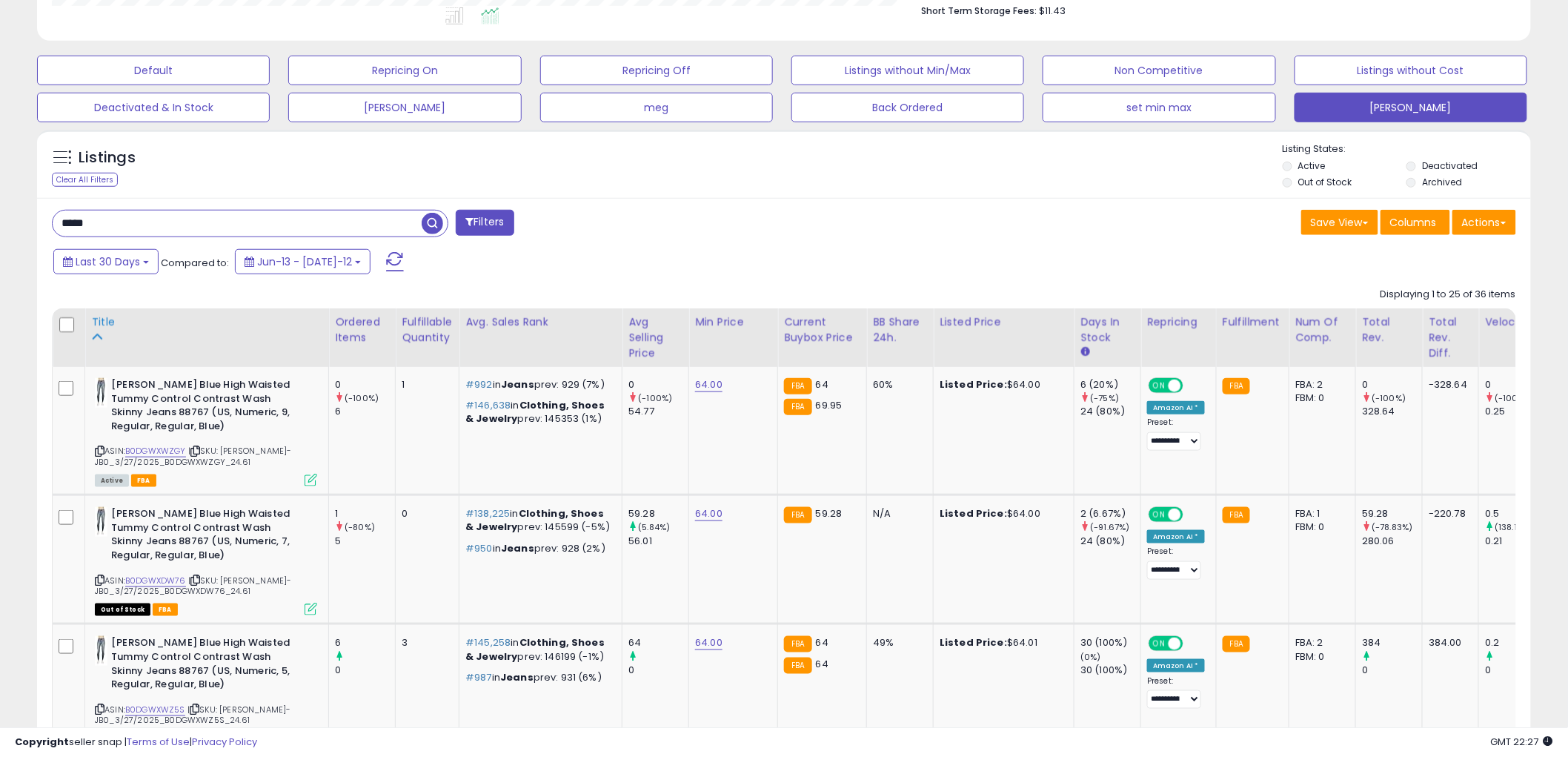
click at [99, 320] on div "Title" at bounding box center [207, 322] width 231 height 16
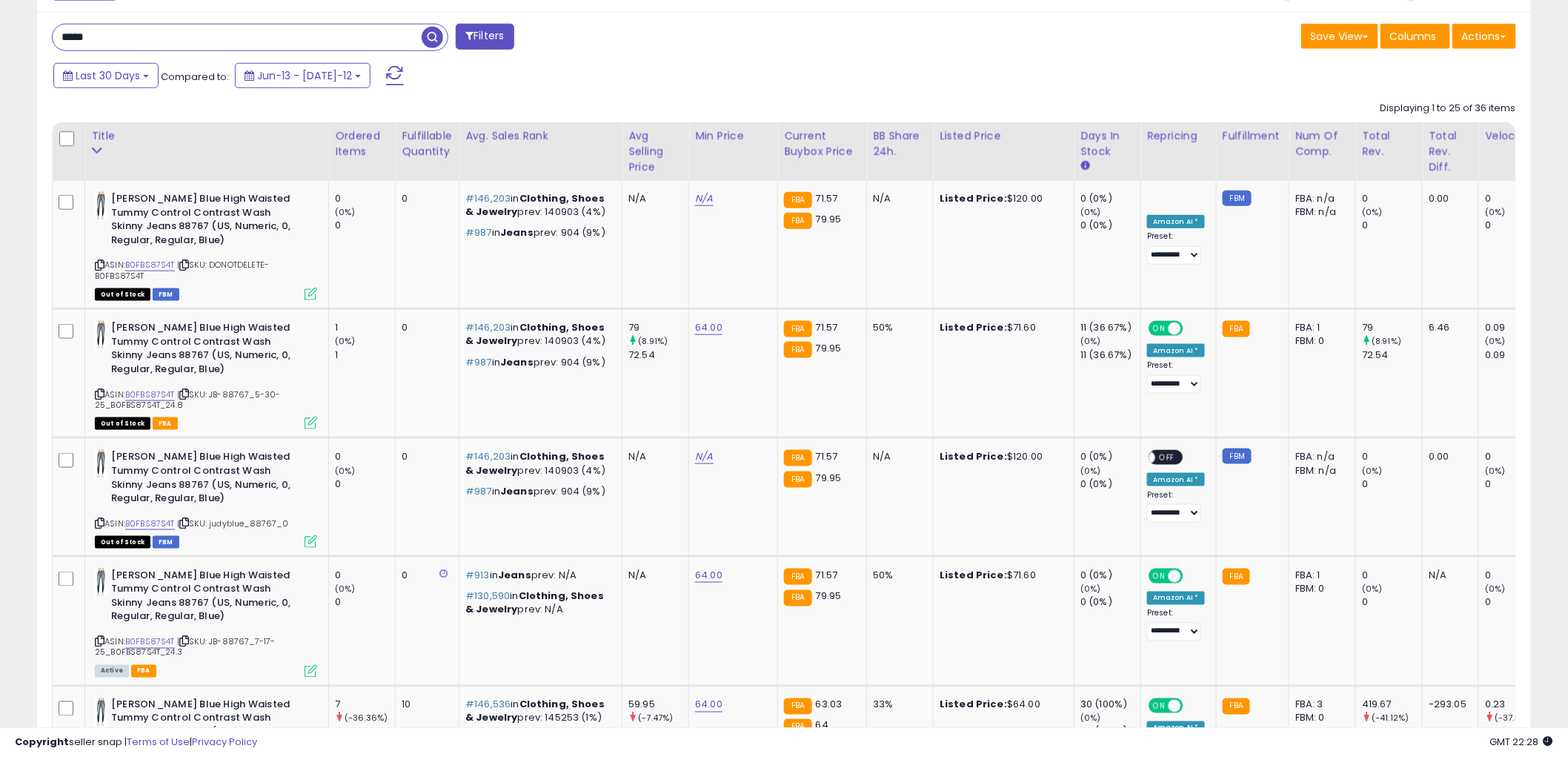
scroll to position [546, 0]
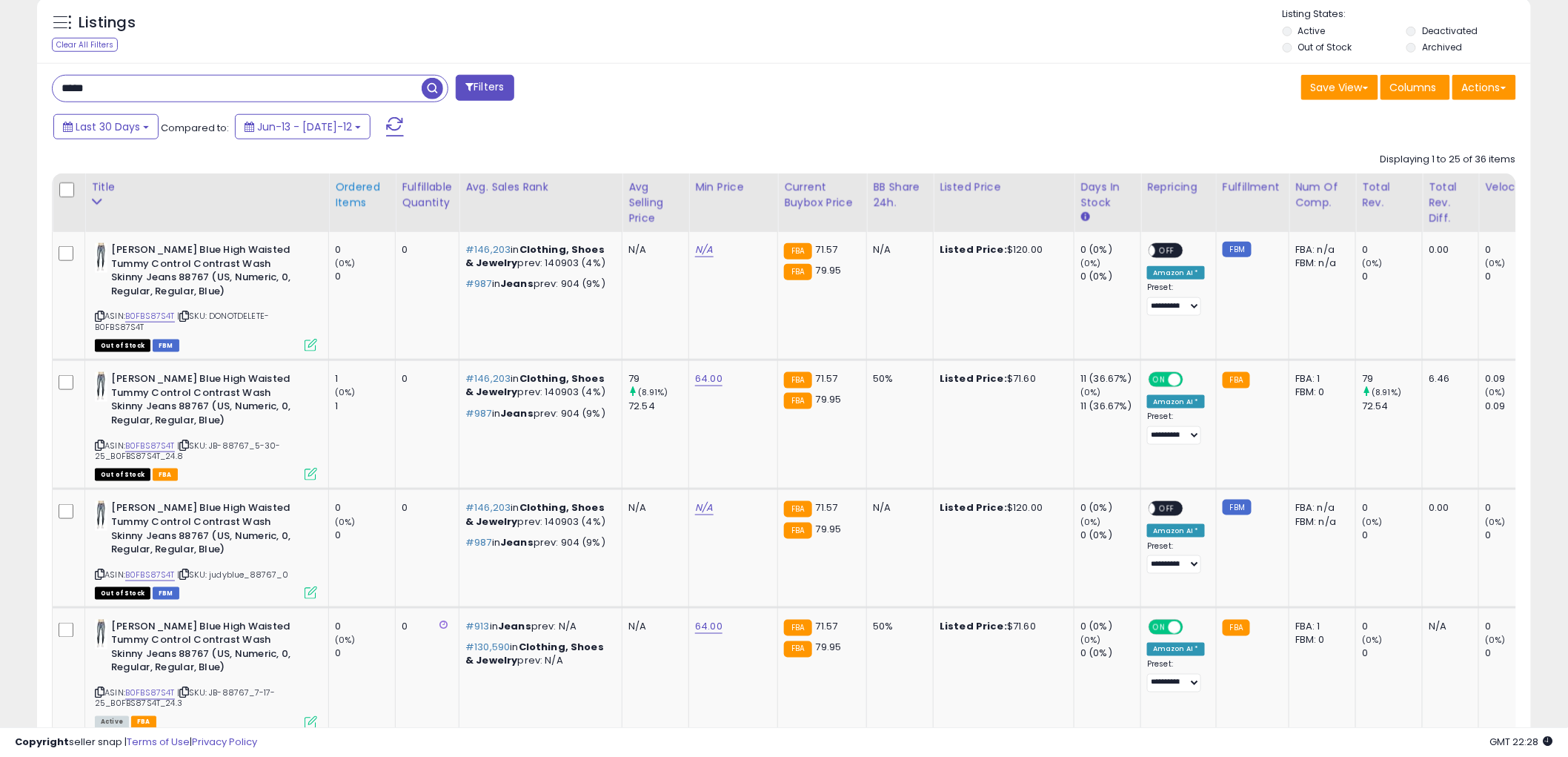
click at [358, 201] on div "Ordered Items" at bounding box center [362, 195] width 54 height 31
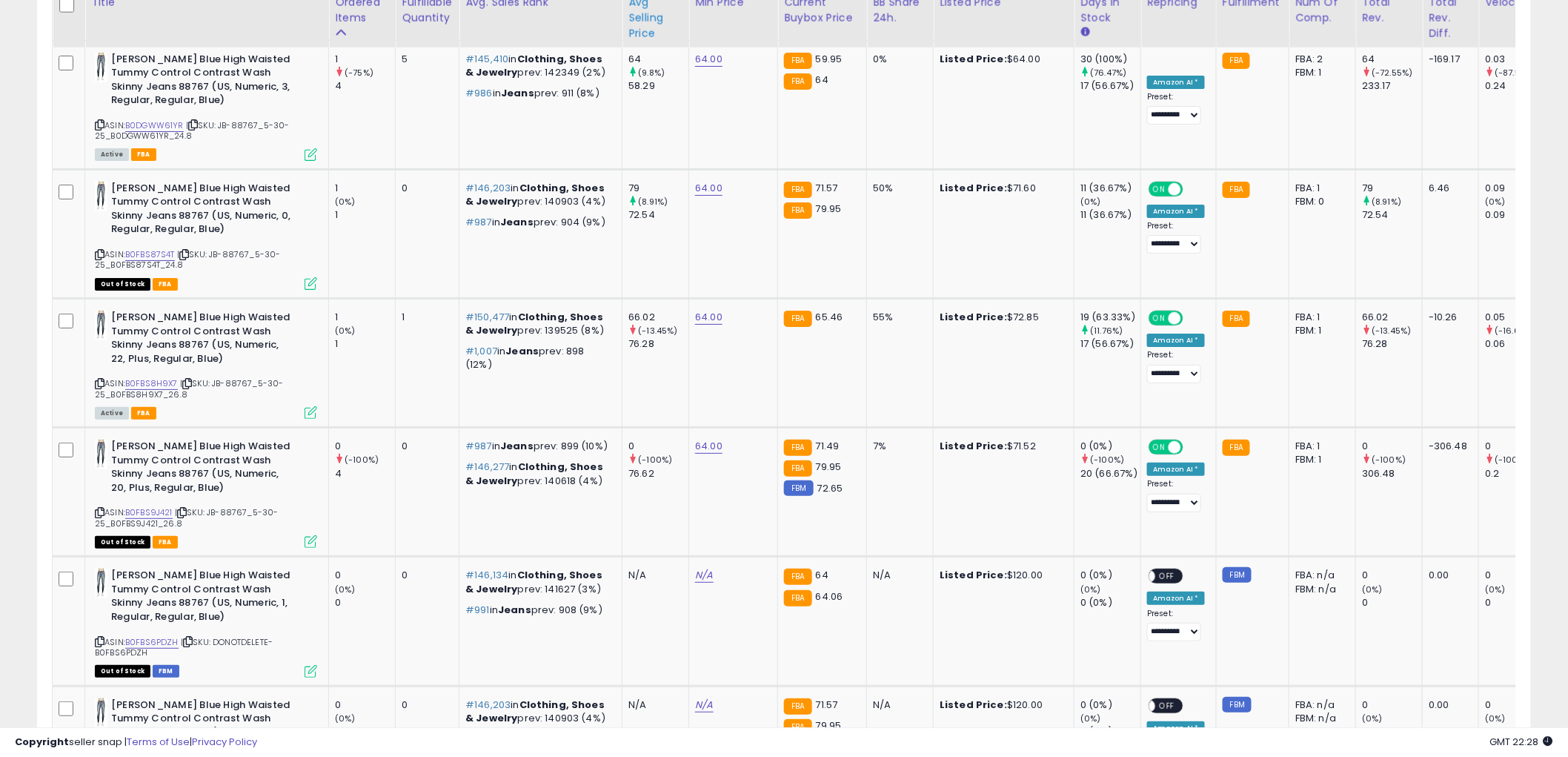
scroll to position [2277, 0]
